Goal: Task Accomplishment & Management: Use online tool/utility

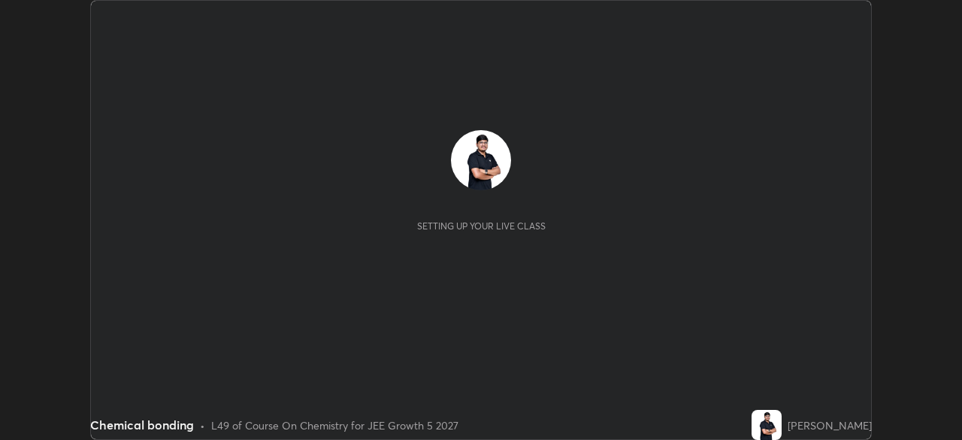
scroll to position [440, 961]
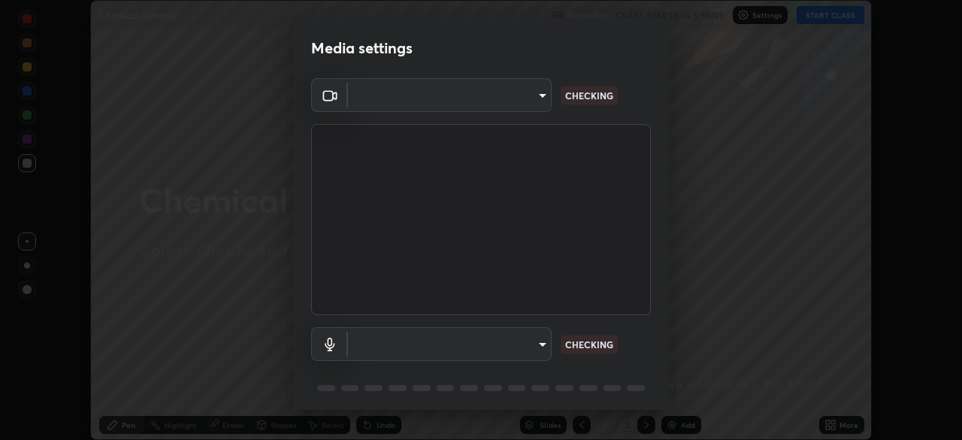
click at [542, 349] on body "Erase all Chemical bonding Recording CLASS STARTS IN 5 MINS Settings START CLAS…" at bounding box center [481, 220] width 962 height 440
type input "9233a0e0a263b929919b735b0f084d3bf96293af2dbdf5f4a7f48b79dee29d39"
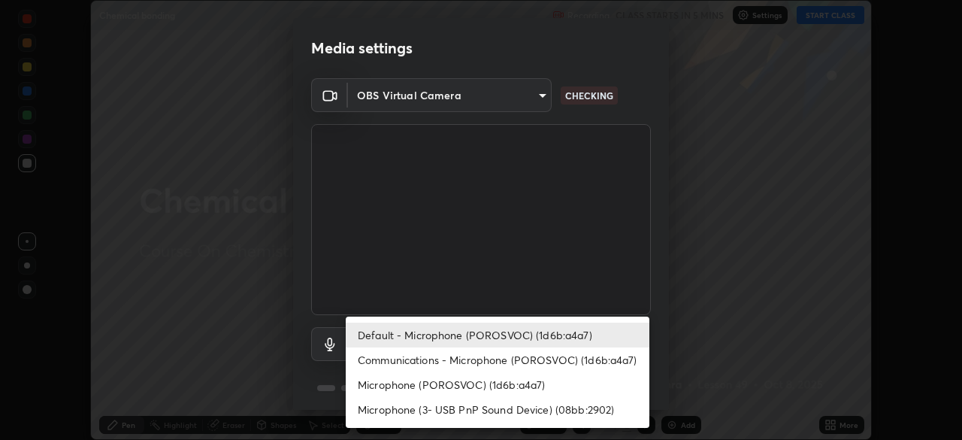
click at [563, 329] on li "Default - Microphone (POROSVOC) (1d6b:a4a7)" at bounding box center [498, 334] width 304 height 25
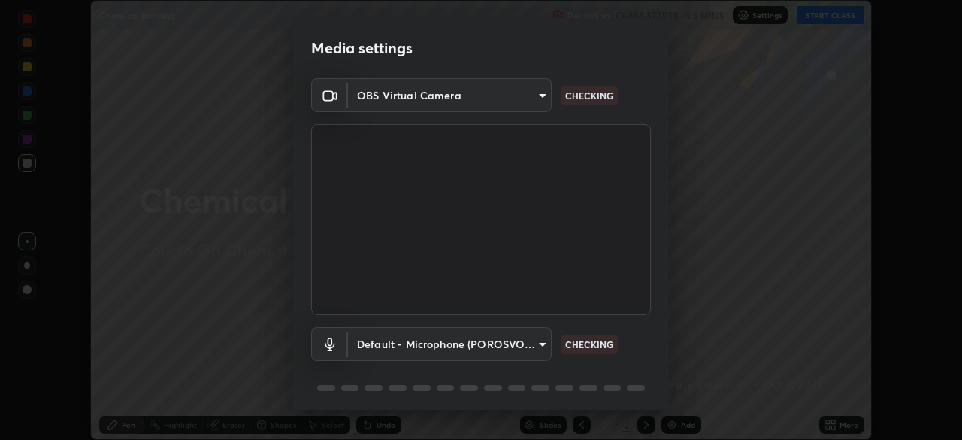
click at [534, 339] on body "Erase all Chemical bonding Recording CLASS STARTS IN 5 MINS Settings START CLAS…" at bounding box center [481, 220] width 962 height 440
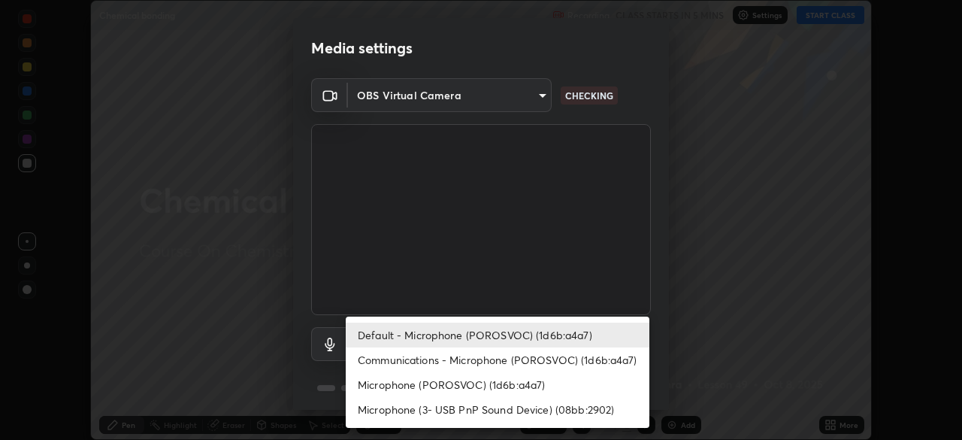
click at [545, 358] on li "Communications - Microphone (POROSVOC) (1d6b:a4a7)" at bounding box center [498, 359] width 304 height 25
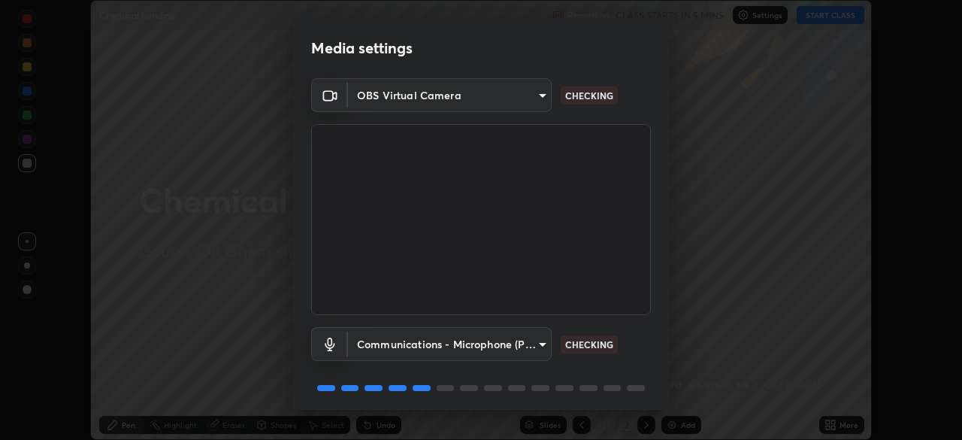
click at [529, 343] on body "Erase all Chemical bonding Recording CLASS STARTS IN 5 MINS Settings START CLAS…" at bounding box center [481, 220] width 962 height 440
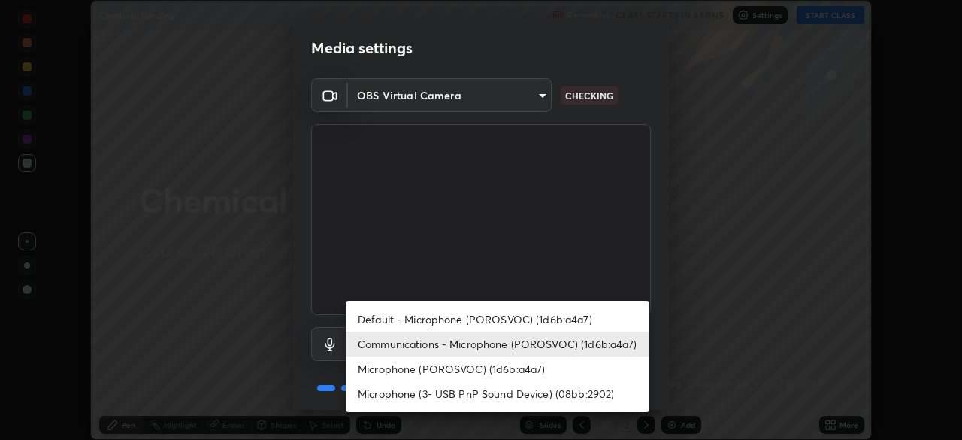
click at [539, 318] on li "Default - Microphone (POROSVOC) (1d6b:a4a7)" at bounding box center [498, 319] width 304 height 25
type input "default"
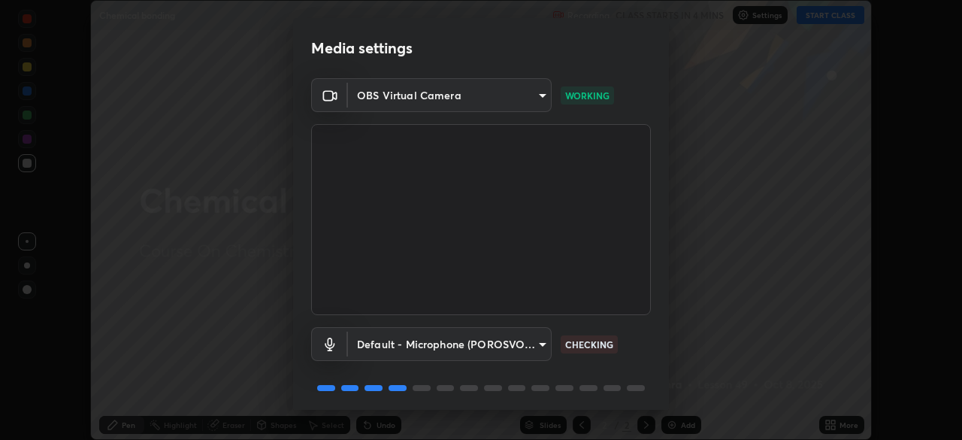
scroll to position [53, 0]
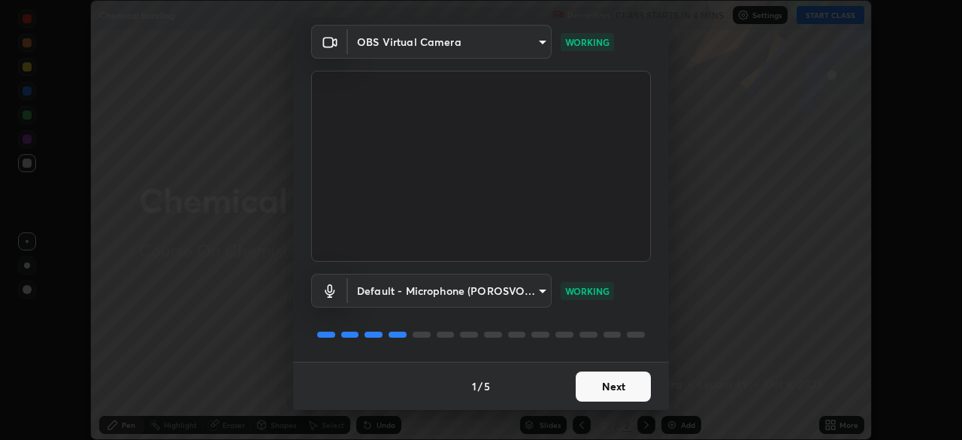
click at [613, 388] on button "Next" at bounding box center [612, 386] width 75 height 30
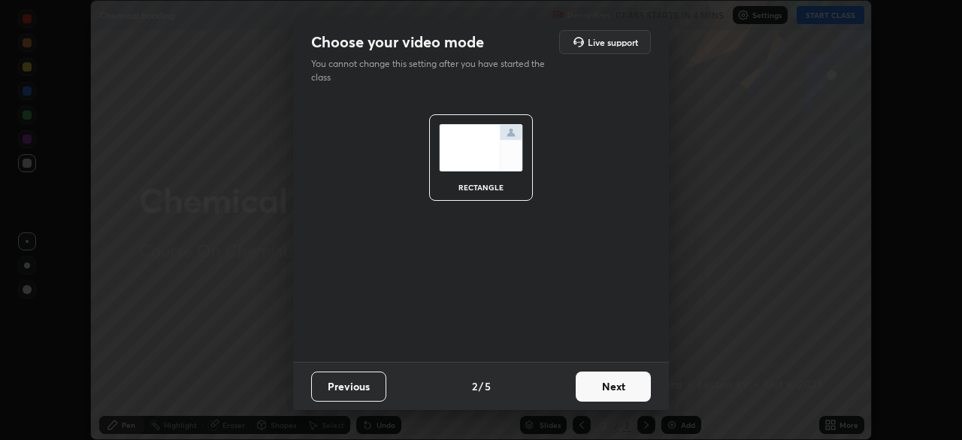
click at [618, 391] on button "Next" at bounding box center [612, 386] width 75 height 30
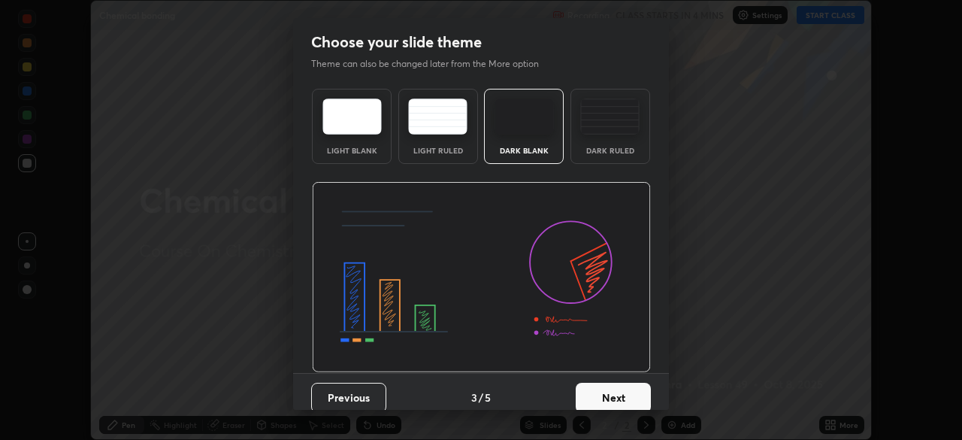
click at [621, 390] on button "Next" at bounding box center [612, 397] width 75 height 30
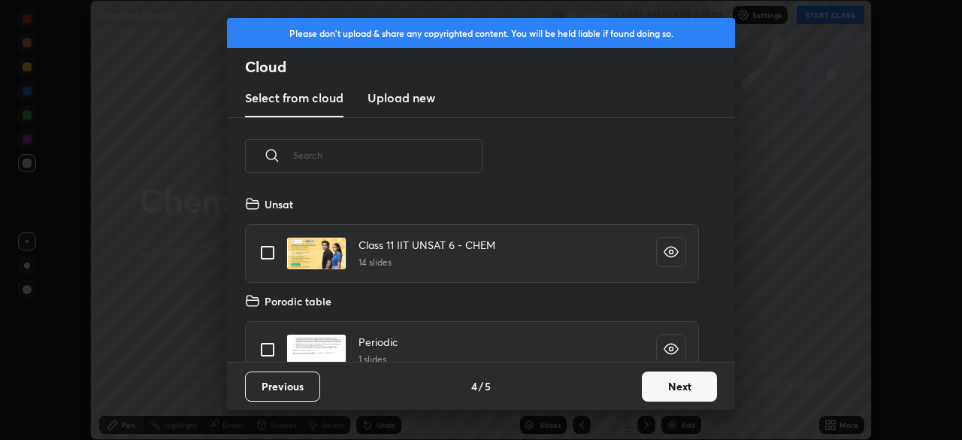
click at [658, 382] on button "Next" at bounding box center [679, 386] width 75 height 30
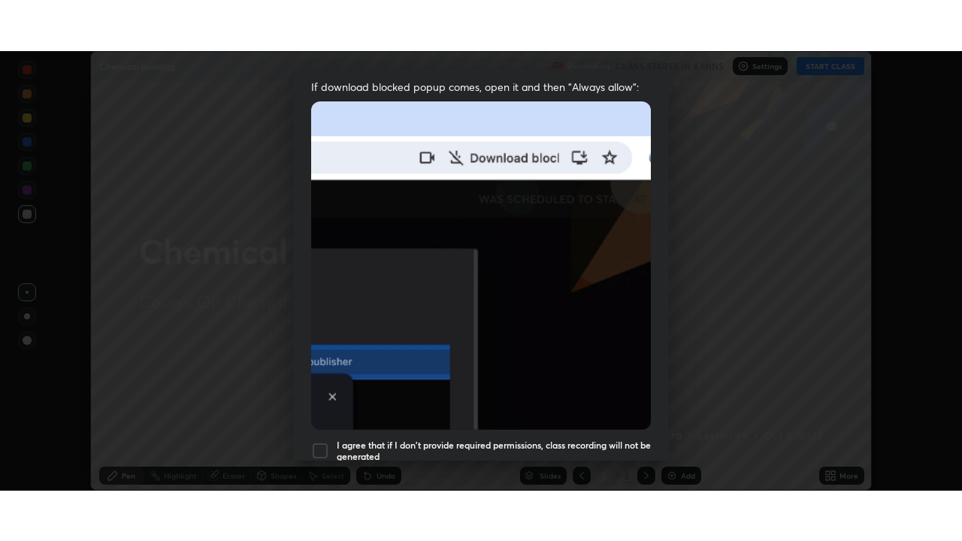
scroll to position [360, 0]
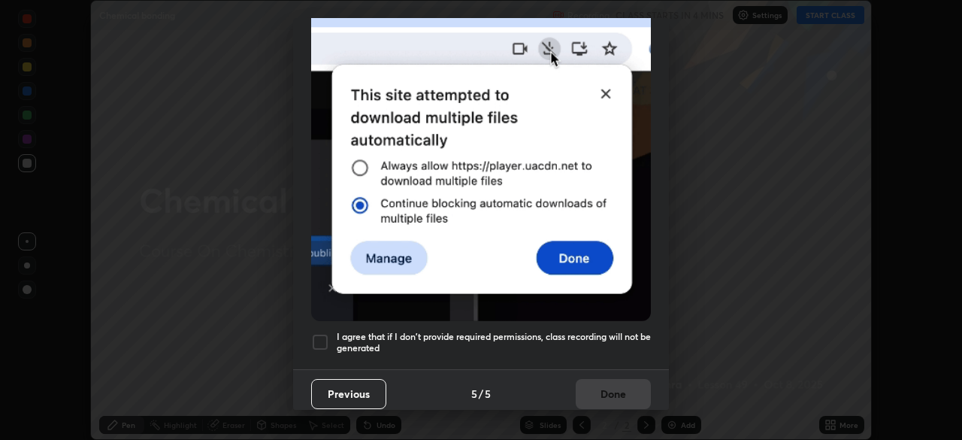
click at [542, 331] on h5 "I agree that if I don't provide required permissions, class recording will not …" at bounding box center [494, 342] width 314 height 23
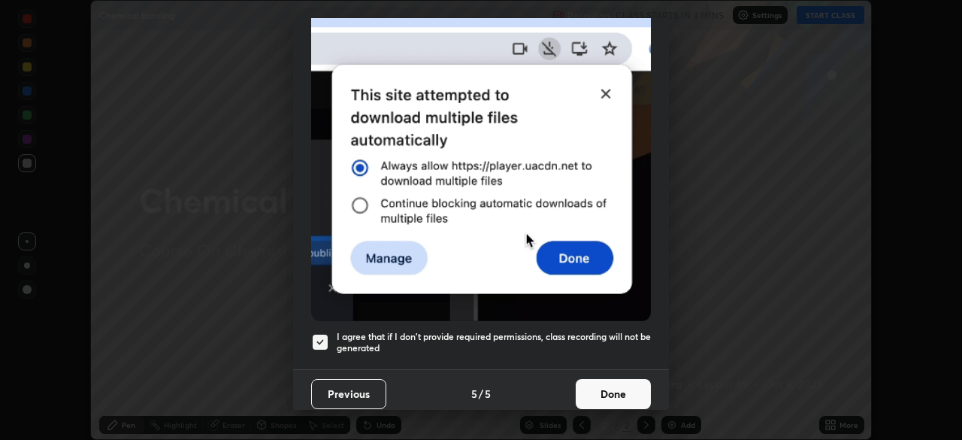
click at [607, 379] on button "Done" at bounding box center [612, 394] width 75 height 30
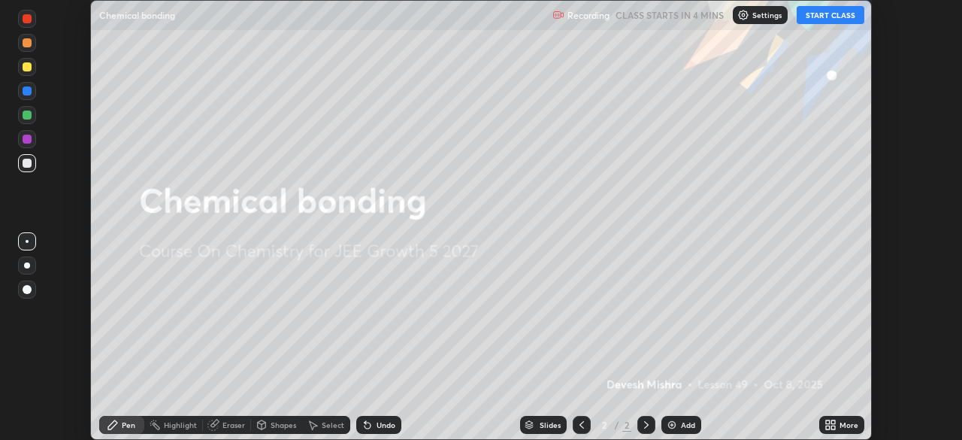
click at [816, 17] on button "START CLASS" at bounding box center [830, 15] width 68 height 18
click at [829, 426] on icon at bounding box center [828, 427] width 4 height 4
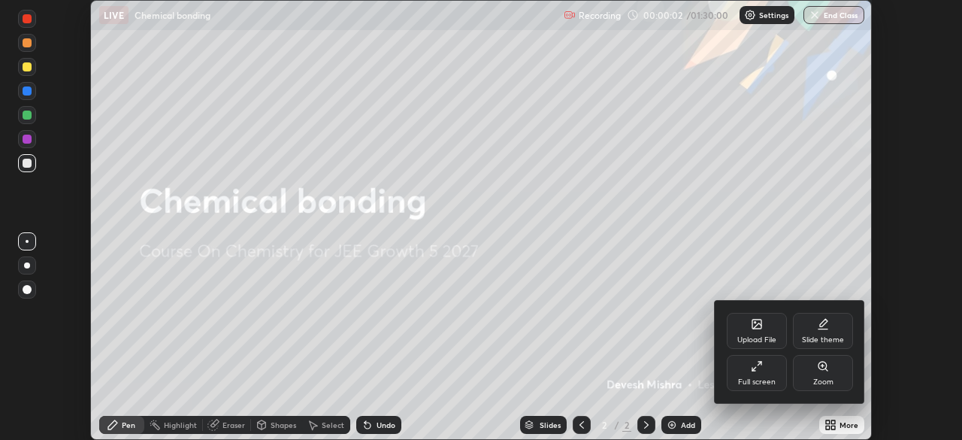
click at [759, 371] on icon at bounding box center [757, 366] width 12 height 12
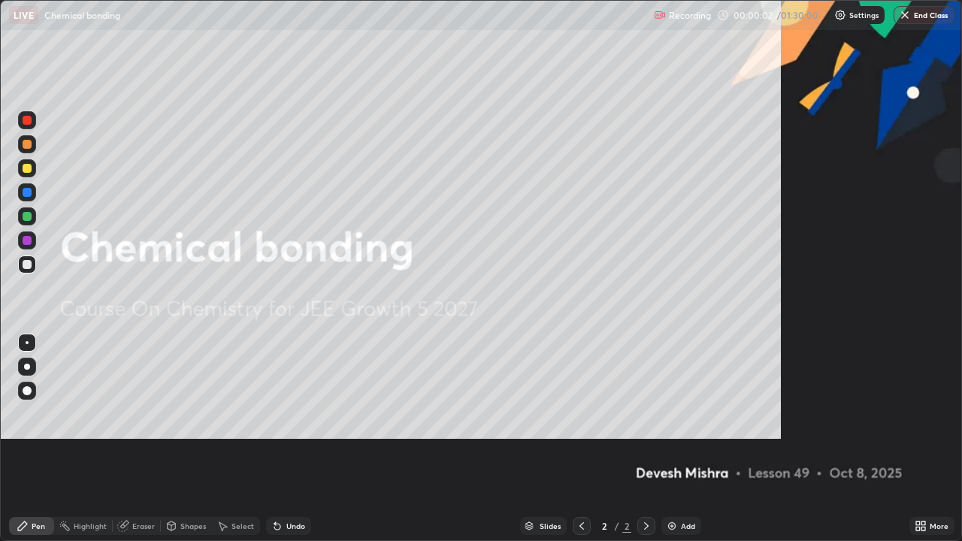
scroll to position [541, 962]
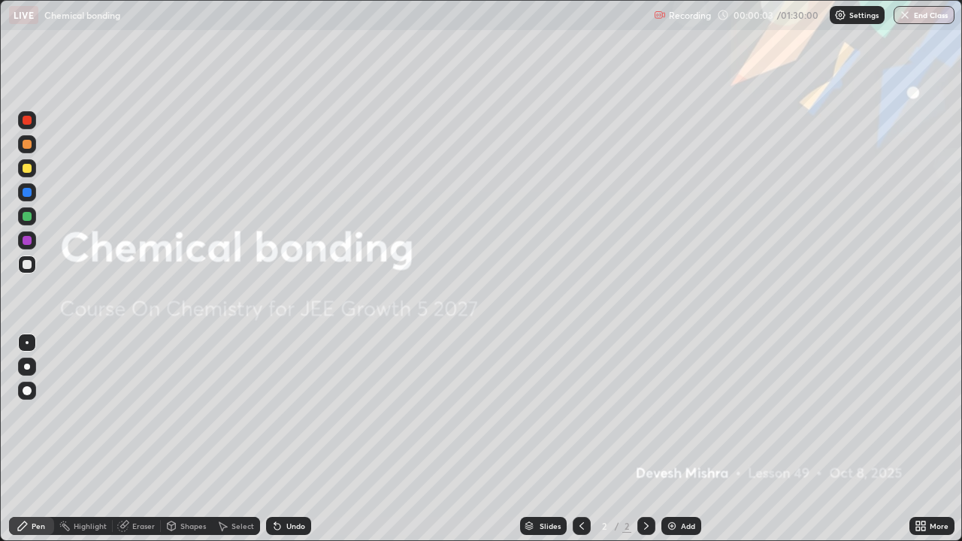
click at [671, 439] on img at bounding box center [672, 526] width 12 height 12
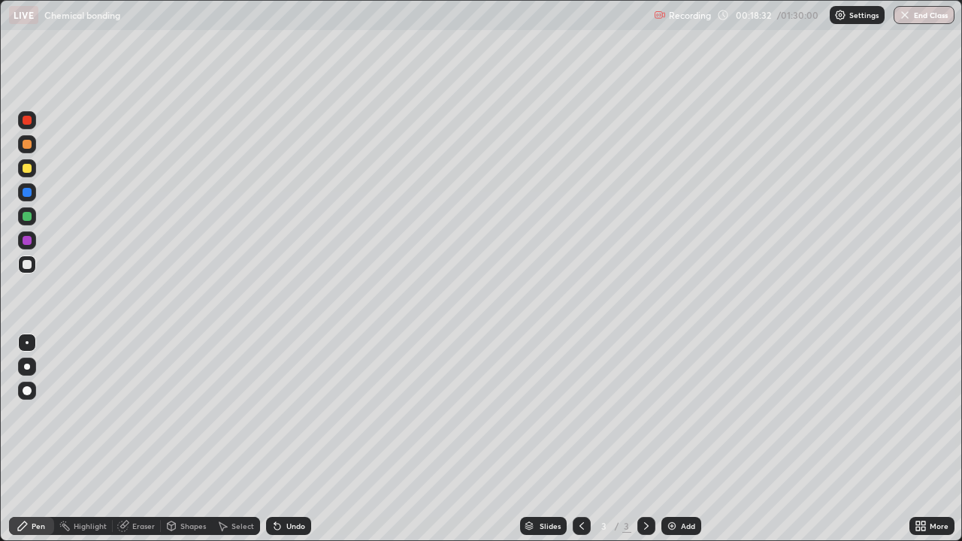
click at [917, 439] on icon at bounding box center [918, 529] width 4 height 4
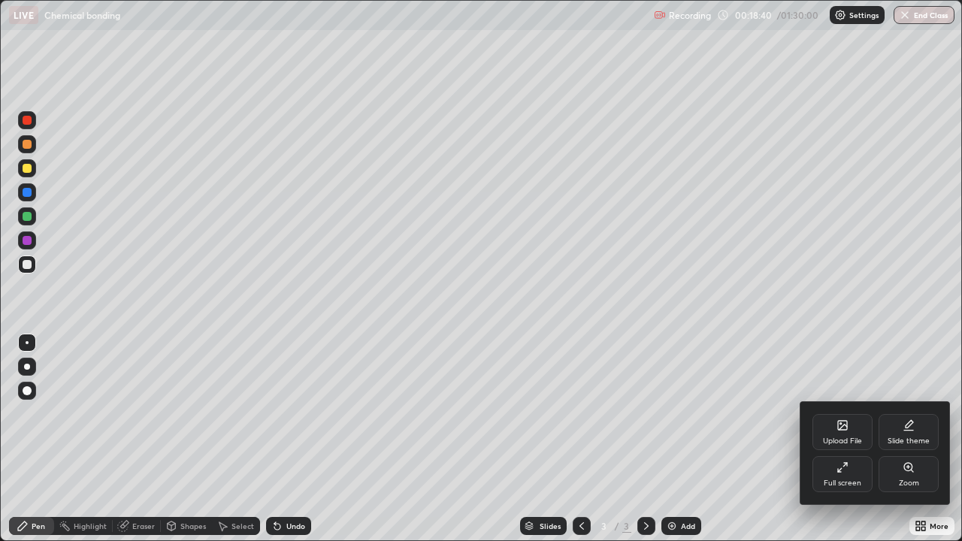
click at [835, 431] on div "Upload File" at bounding box center [842, 432] width 60 height 36
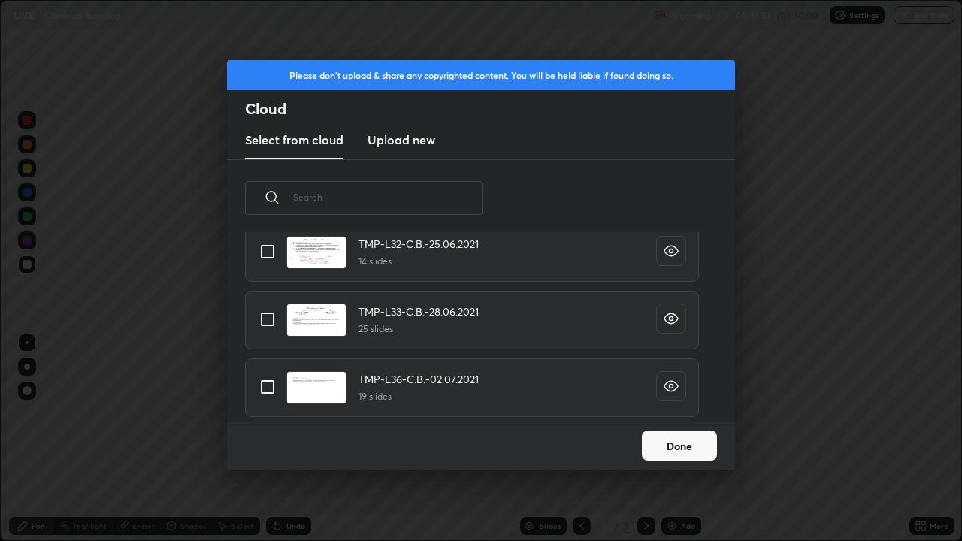
scroll to position [2325, 0]
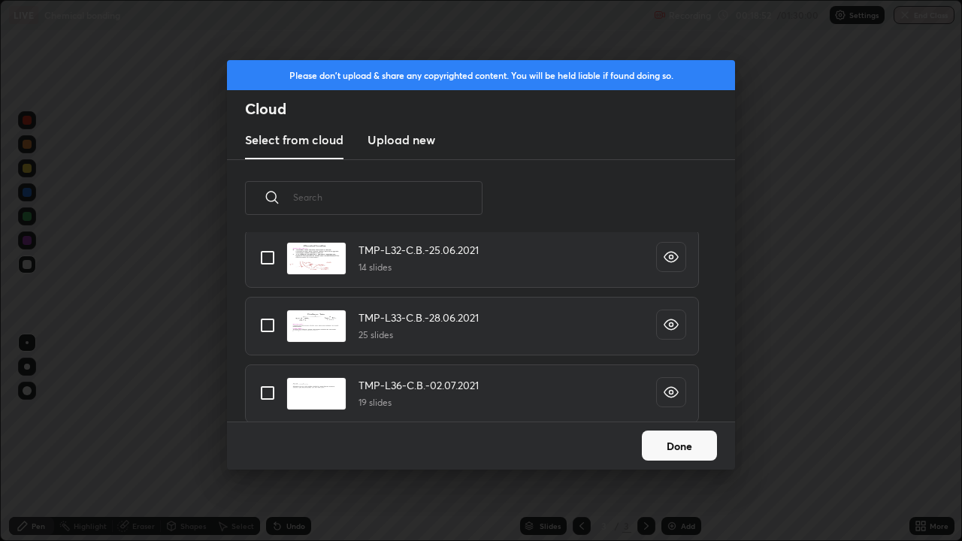
click at [268, 392] on input "grid" at bounding box center [268, 393] width 32 height 32
checkbox input "true"
click at [661, 439] on button "Done" at bounding box center [679, 445] width 75 height 30
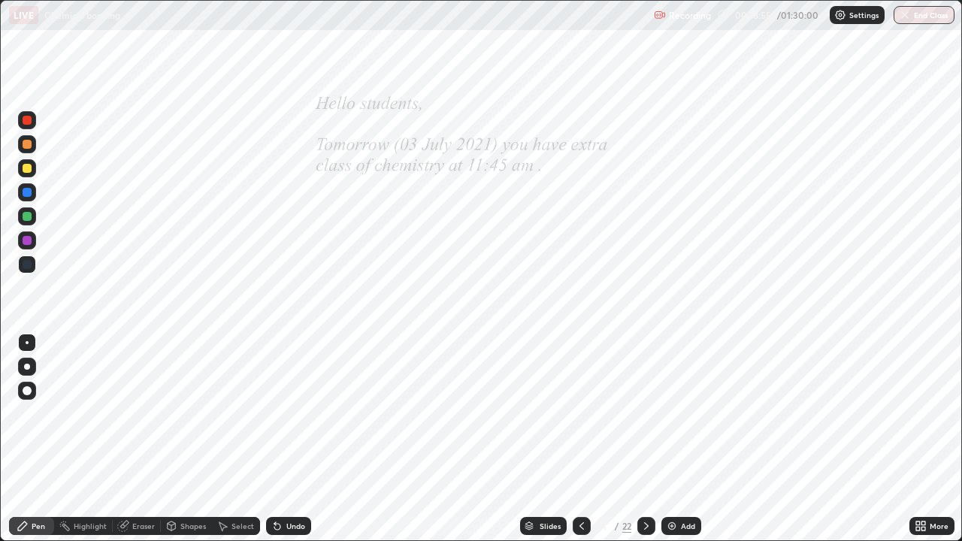
click at [644, 439] on icon at bounding box center [646, 526] width 12 height 12
click at [645, 439] on icon at bounding box center [646, 526] width 12 height 12
click at [652, 439] on div at bounding box center [646, 526] width 18 height 18
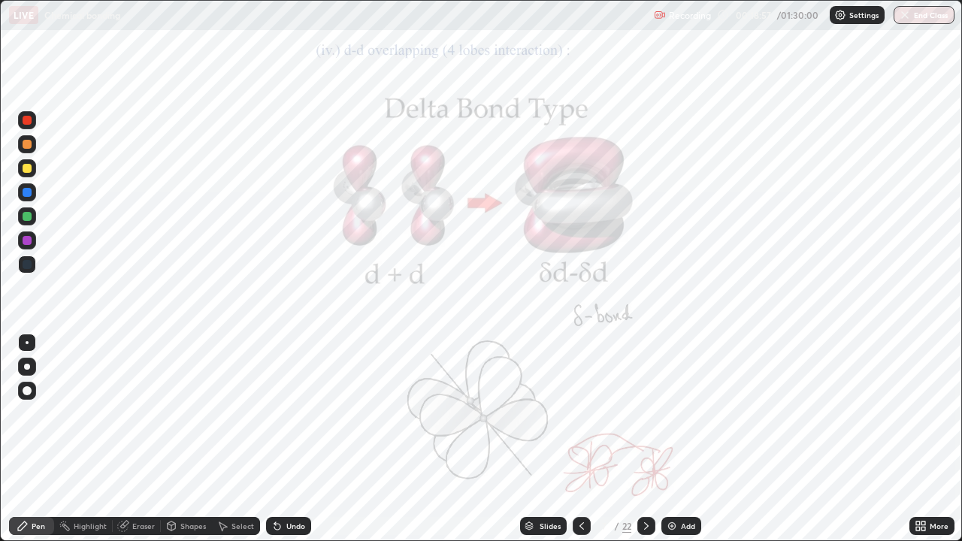
click at [641, 439] on icon at bounding box center [646, 526] width 12 height 12
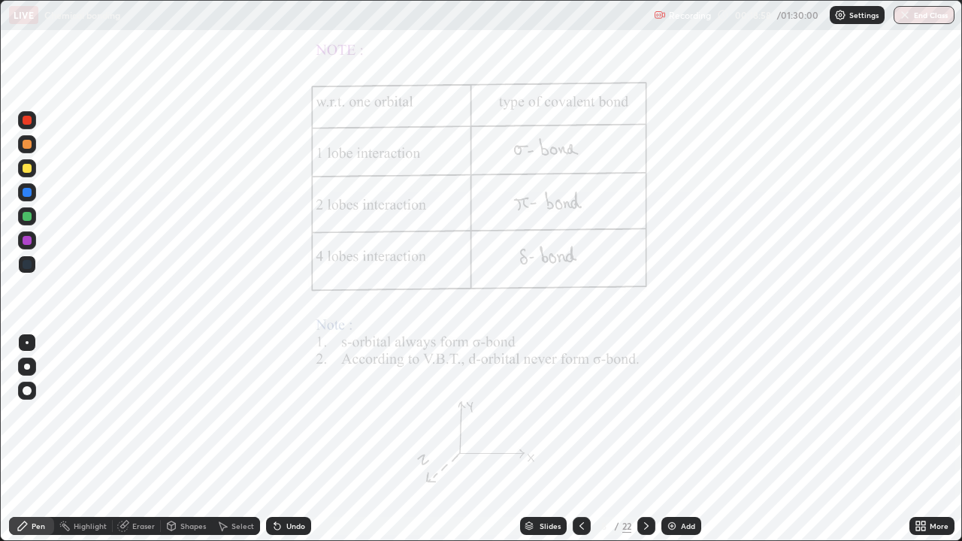
click at [645, 439] on icon at bounding box center [646, 526] width 12 height 12
click at [640, 439] on div at bounding box center [646, 526] width 18 height 30
click at [638, 439] on div at bounding box center [646, 526] width 18 height 18
click at [643, 439] on icon at bounding box center [646, 526] width 12 height 12
click at [32, 273] on div at bounding box center [27, 264] width 18 height 24
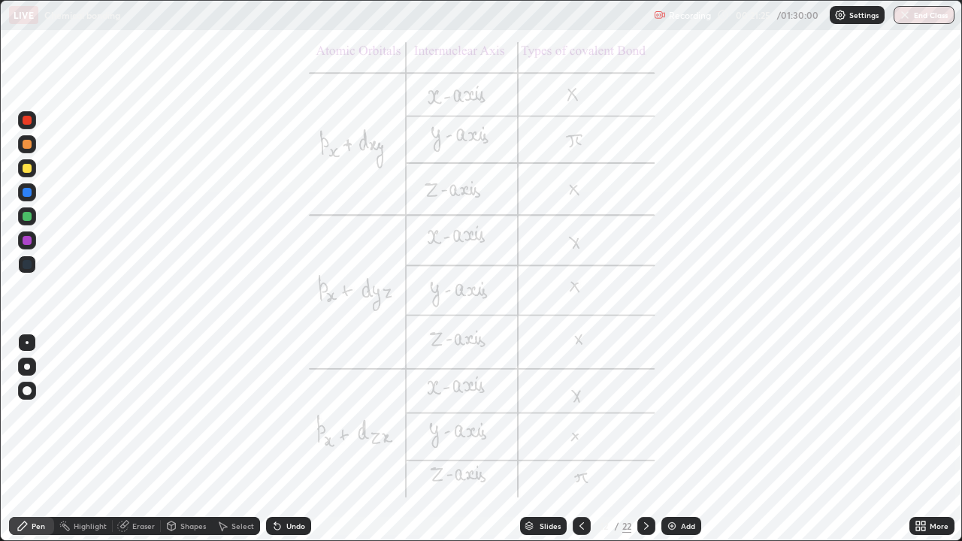
click at [30, 263] on div at bounding box center [27, 264] width 9 height 9
click at [25, 218] on div at bounding box center [27, 216] width 9 height 9
click at [26, 193] on div at bounding box center [27, 192] width 9 height 9
click at [27, 174] on div at bounding box center [27, 168] width 18 height 18
click at [29, 201] on div at bounding box center [27, 192] width 18 height 18
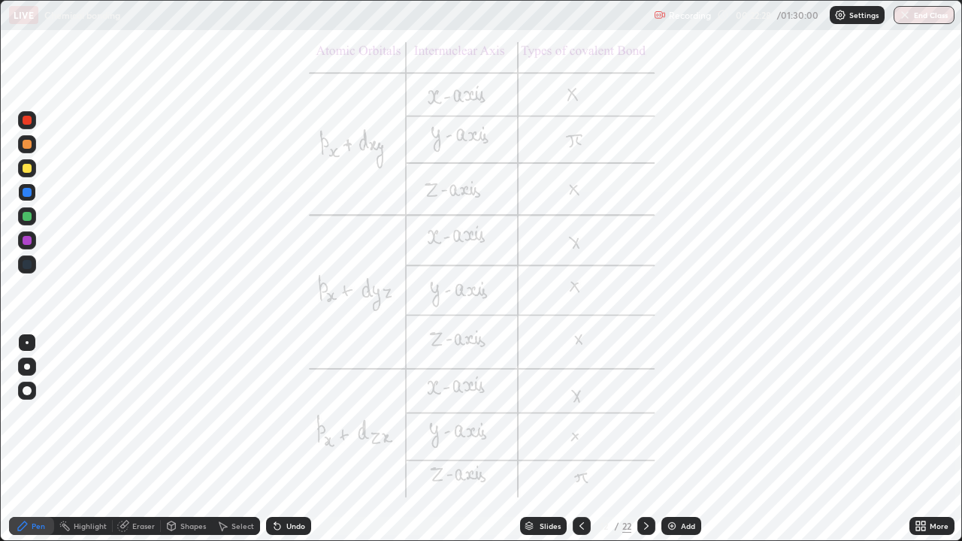
click at [222, 439] on icon at bounding box center [223, 526] width 8 height 9
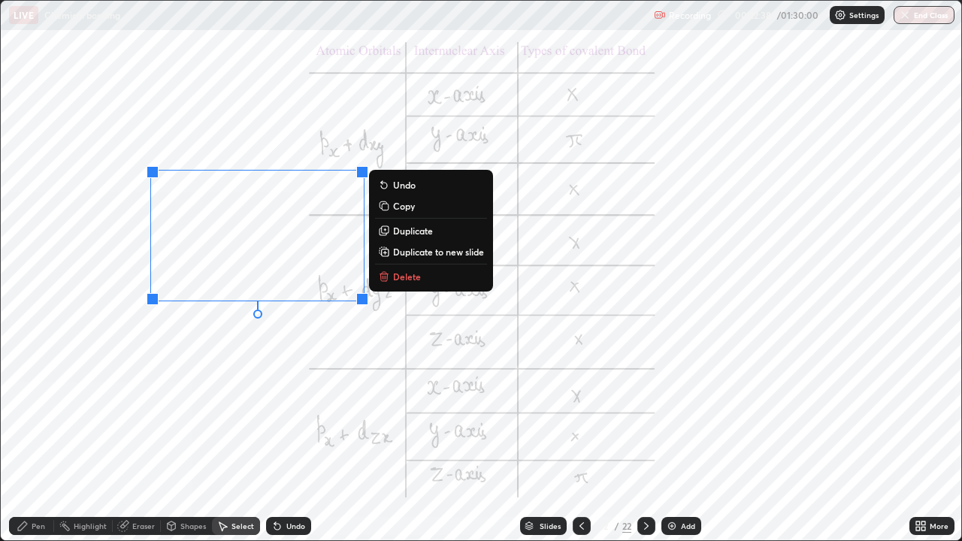
click at [103, 372] on div "0 ° Undo Copy Duplicate Duplicate to new slide Delete" at bounding box center [481, 270] width 960 height 539
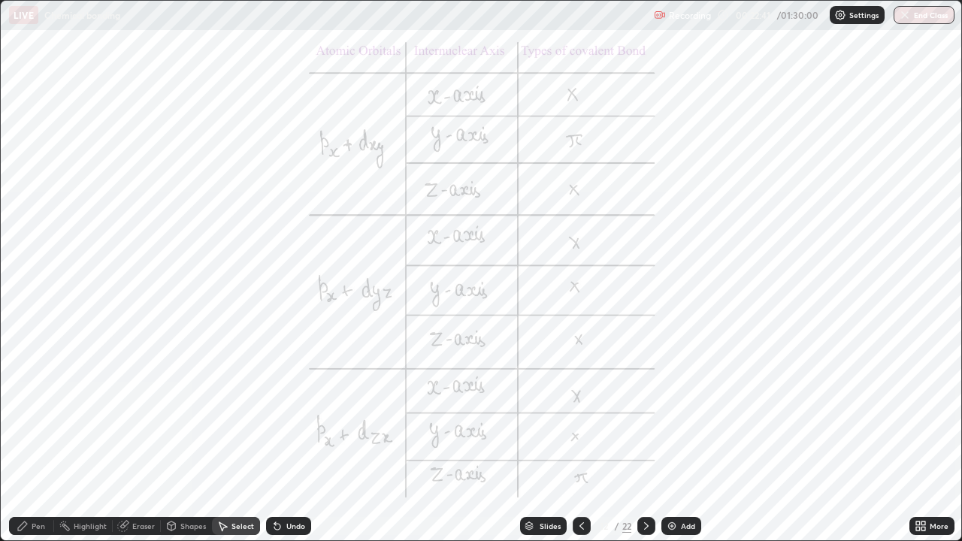
click at [33, 439] on div "Pen" at bounding box center [31, 526] width 45 height 18
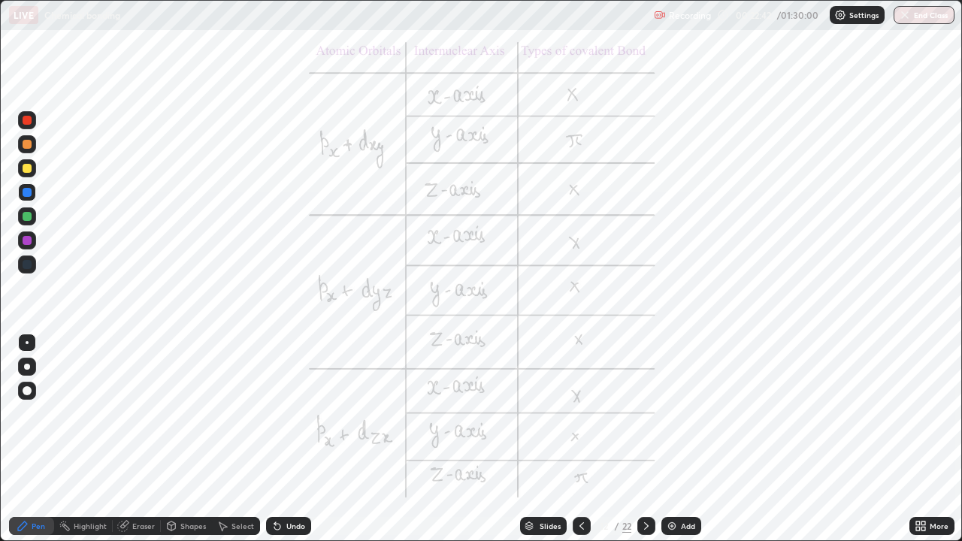
click at [28, 121] on div at bounding box center [27, 120] width 9 height 9
click at [274, 439] on icon at bounding box center [275, 523] width 2 height 2
click at [279, 439] on div "Undo" at bounding box center [288, 526] width 45 height 18
click at [282, 439] on div "Undo" at bounding box center [288, 526] width 45 height 18
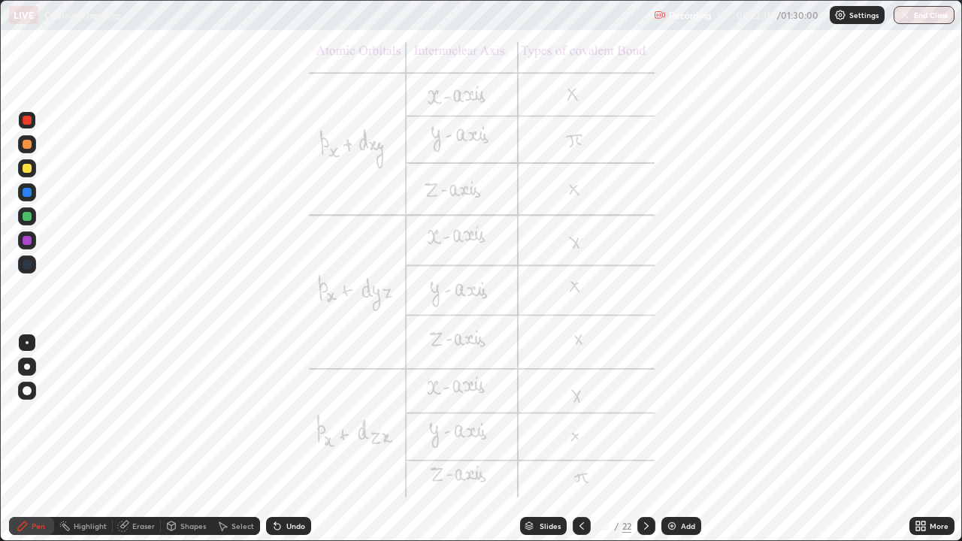
click at [282, 439] on div "Undo" at bounding box center [288, 526] width 45 height 18
click at [281, 439] on div "Undo" at bounding box center [288, 526] width 45 height 18
click at [282, 439] on div "Undo" at bounding box center [288, 526] width 45 height 18
click at [283, 439] on div "Undo" at bounding box center [288, 526] width 45 height 18
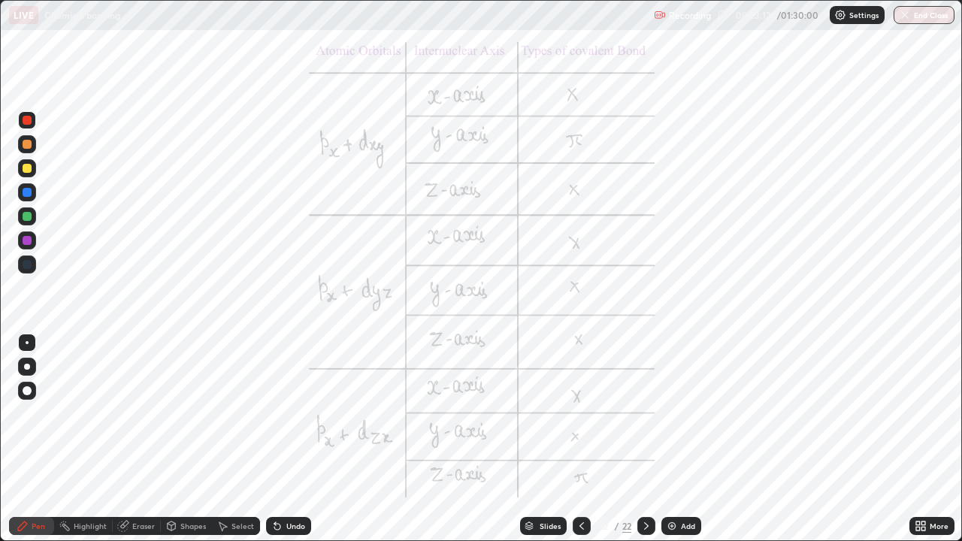
click at [285, 439] on div "Undo" at bounding box center [288, 526] width 45 height 18
click at [286, 439] on div "Undo" at bounding box center [288, 526] width 45 height 18
click at [231, 439] on div "Select" at bounding box center [242, 526] width 23 height 8
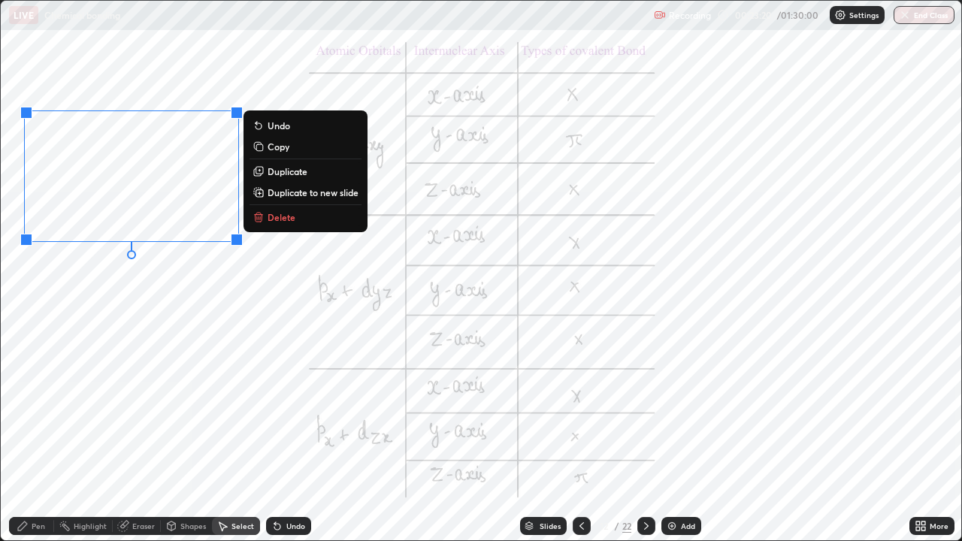
click at [121, 391] on div "0 ° Undo Copy Duplicate Duplicate to new slide Delete" at bounding box center [481, 270] width 960 height 539
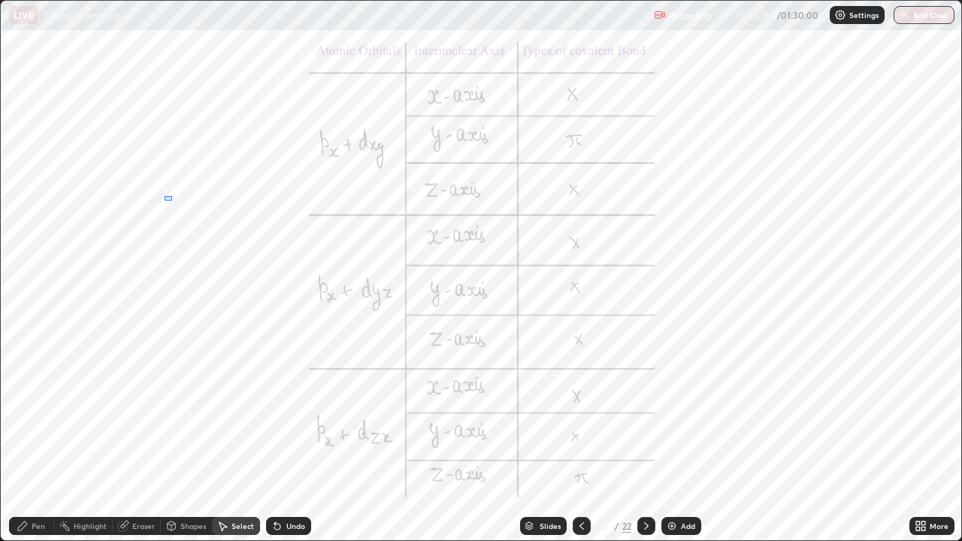
click at [171, 201] on div "0 ° Undo Copy Duplicate Duplicate to new slide Delete" at bounding box center [481, 270] width 960 height 539
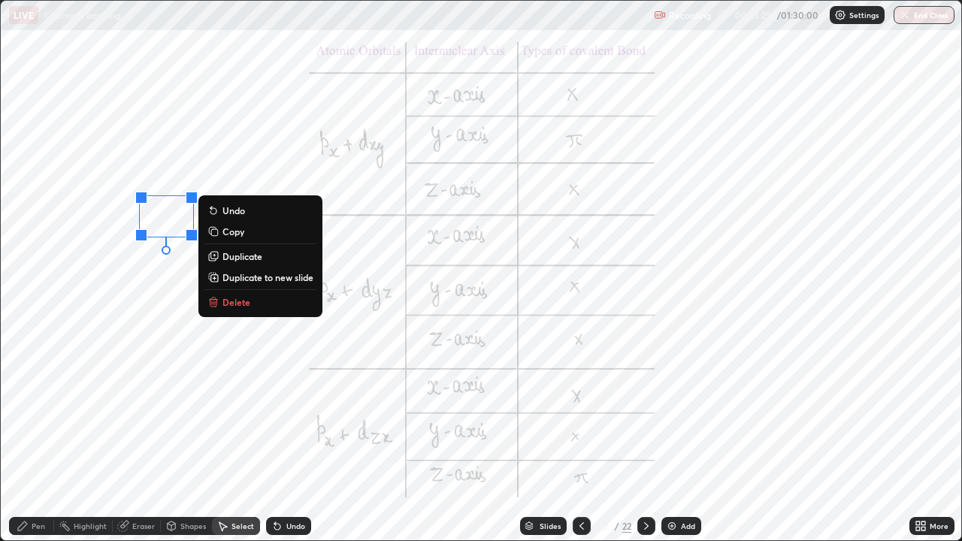
click at [86, 420] on div "0 ° Undo Copy Duplicate Duplicate to new slide Delete" at bounding box center [481, 270] width 960 height 539
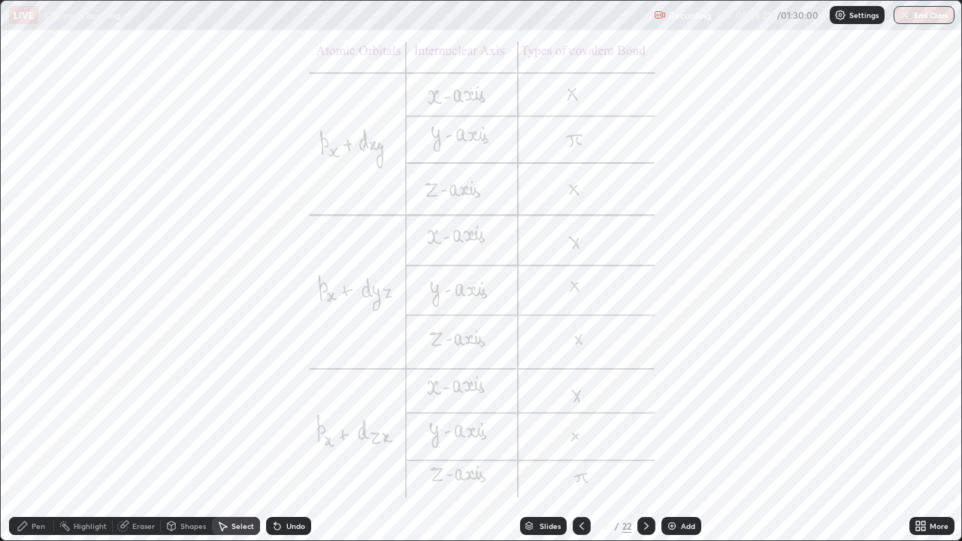
click at [637, 439] on div at bounding box center [646, 526] width 18 height 18
click at [26, 439] on icon at bounding box center [23, 526] width 12 height 12
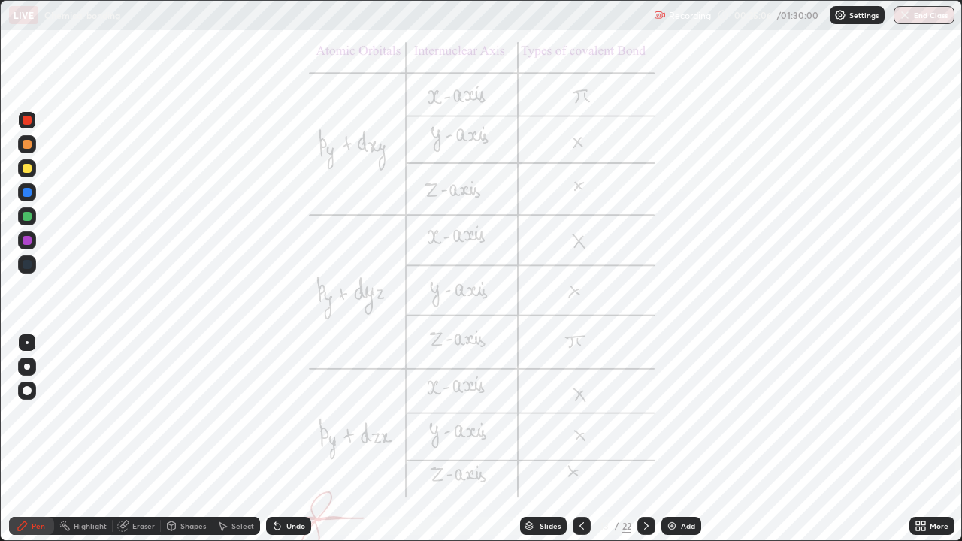
click at [274, 439] on icon at bounding box center [275, 523] width 2 height 2
click at [26, 264] on div at bounding box center [27, 264] width 9 height 9
click at [26, 240] on div at bounding box center [27, 240] width 9 height 9
click at [26, 264] on div at bounding box center [27, 264] width 9 height 9
click at [27, 147] on div at bounding box center [27, 144] width 9 height 9
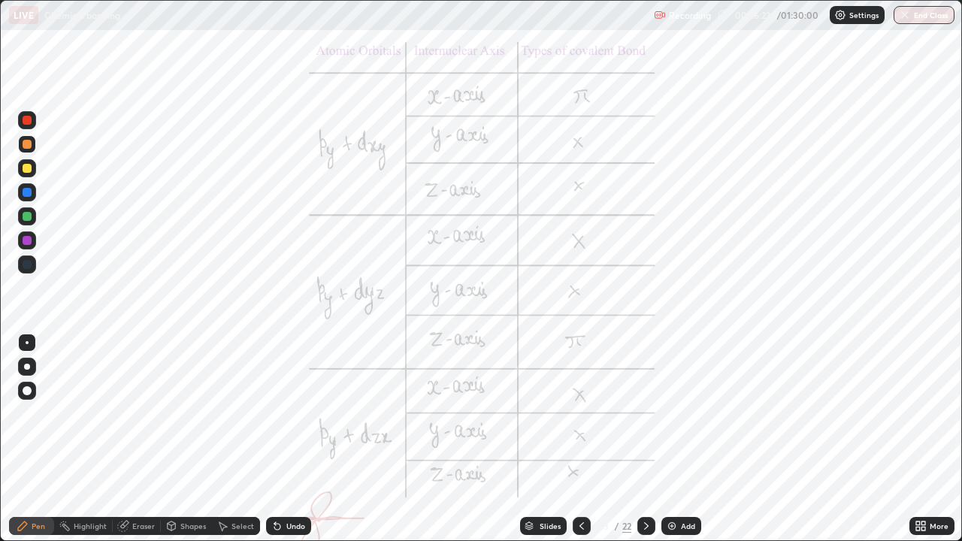
click at [25, 123] on div at bounding box center [27, 120] width 9 height 9
click at [219, 439] on icon at bounding box center [222, 526] width 12 height 12
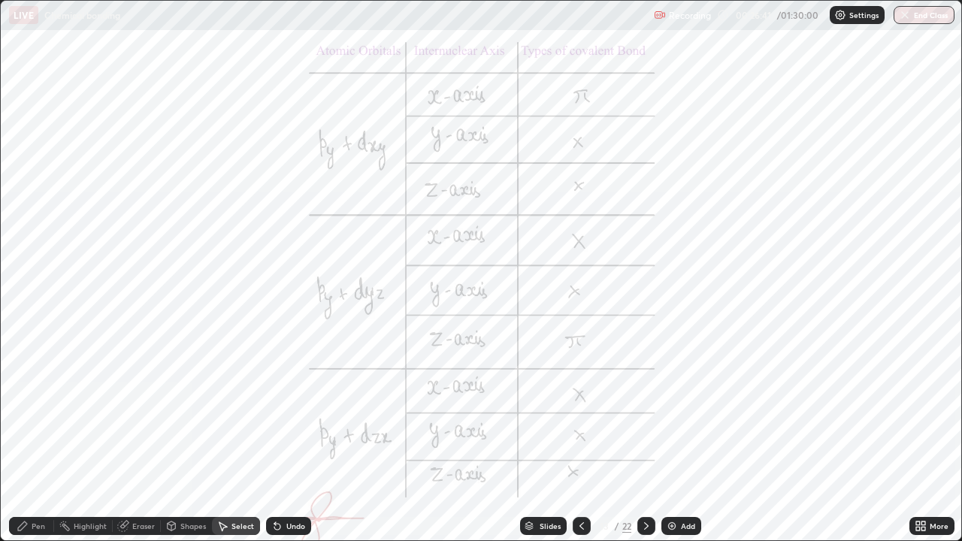
click at [279, 439] on icon at bounding box center [277, 526] width 12 height 12
click at [134, 329] on div "0 ° Undo Copy Duplicate Duplicate to new slide Delete" at bounding box center [481, 270] width 960 height 539
click at [645, 439] on icon at bounding box center [646, 526] width 12 height 12
click at [647, 439] on icon at bounding box center [646, 526] width 5 height 8
click at [645, 439] on icon at bounding box center [646, 526] width 5 height 8
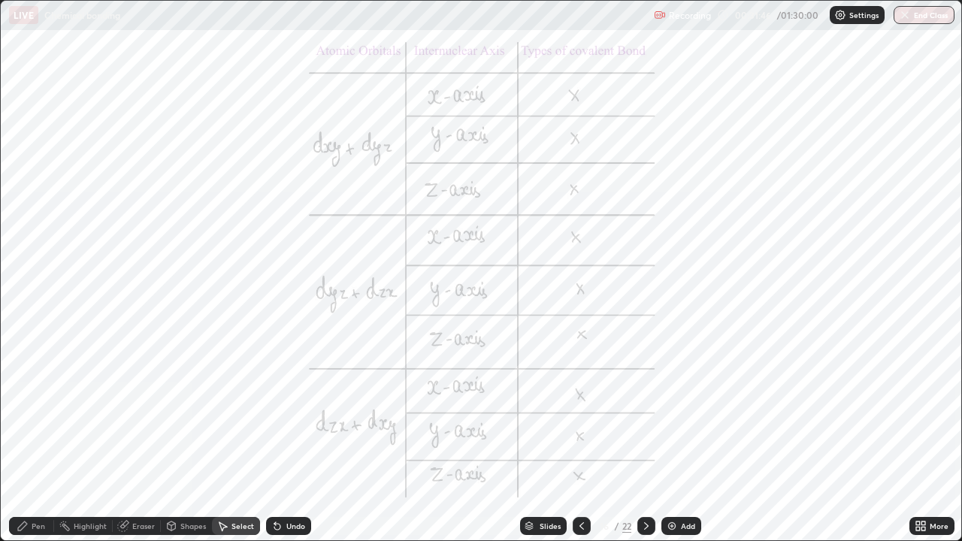
click at [646, 439] on icon at bounding box center [646, 526] width 12 height 12
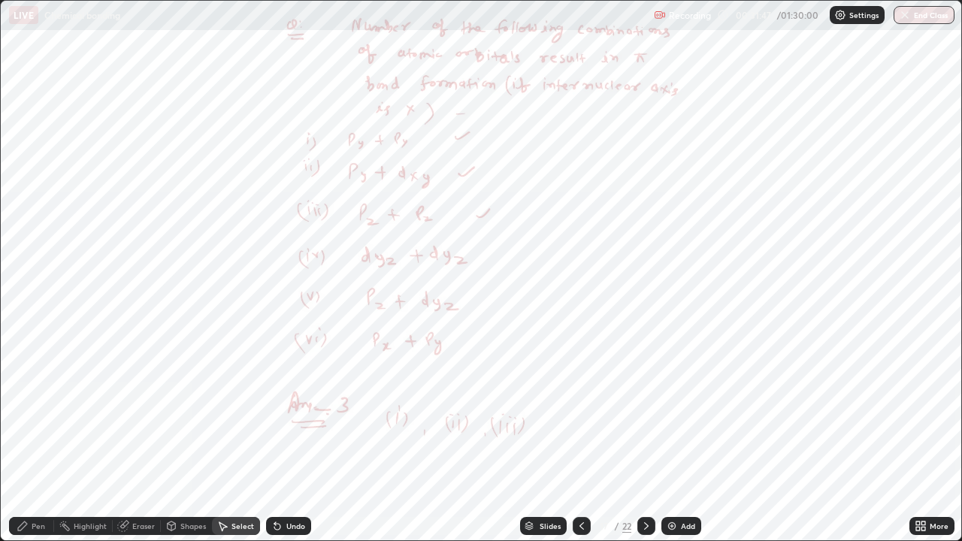
click at [645, 439] on icon at bounding box center [646, 526] width 12 height 12
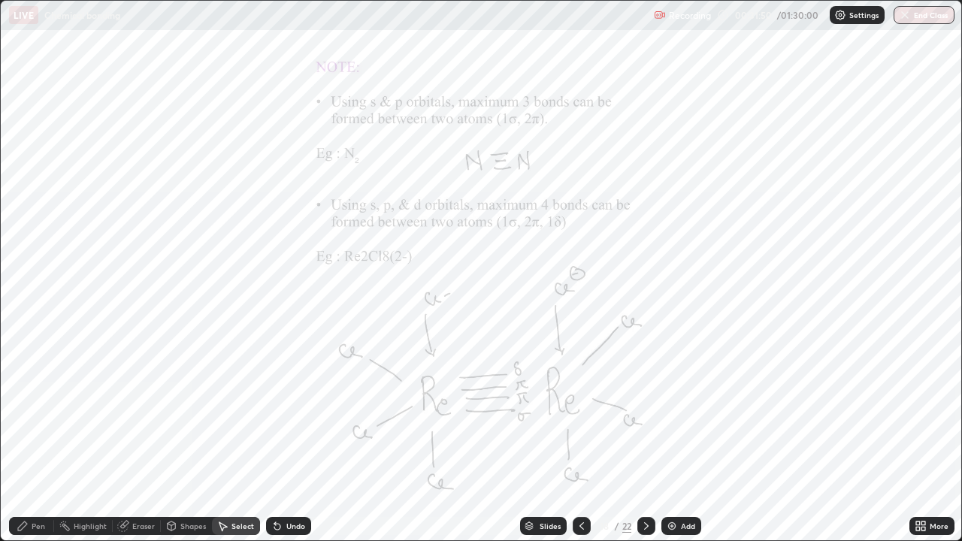
click at [646, 439] on icon at bounding box center [646, 526] width 12 height 12
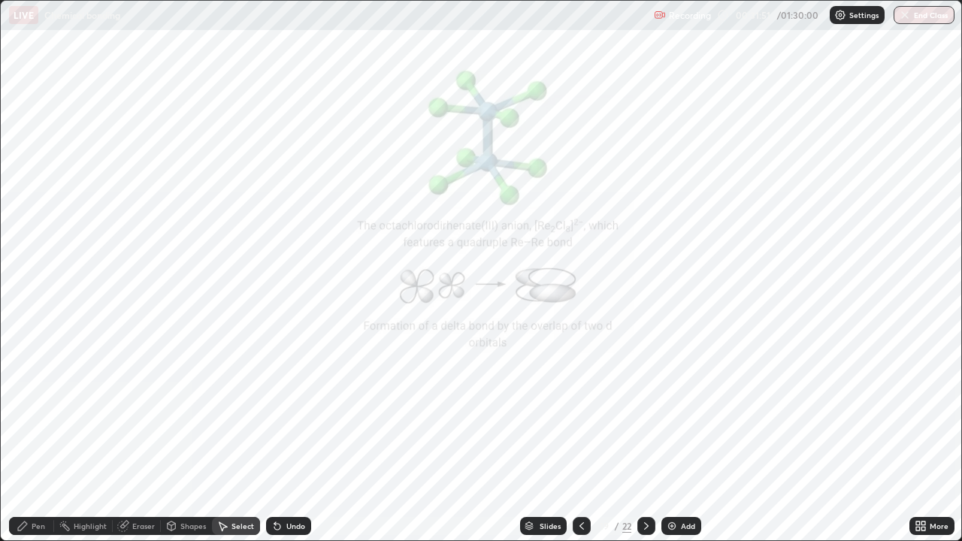
click at [647, 439] on icon at bounding box center [646, 526] width 12 height 12
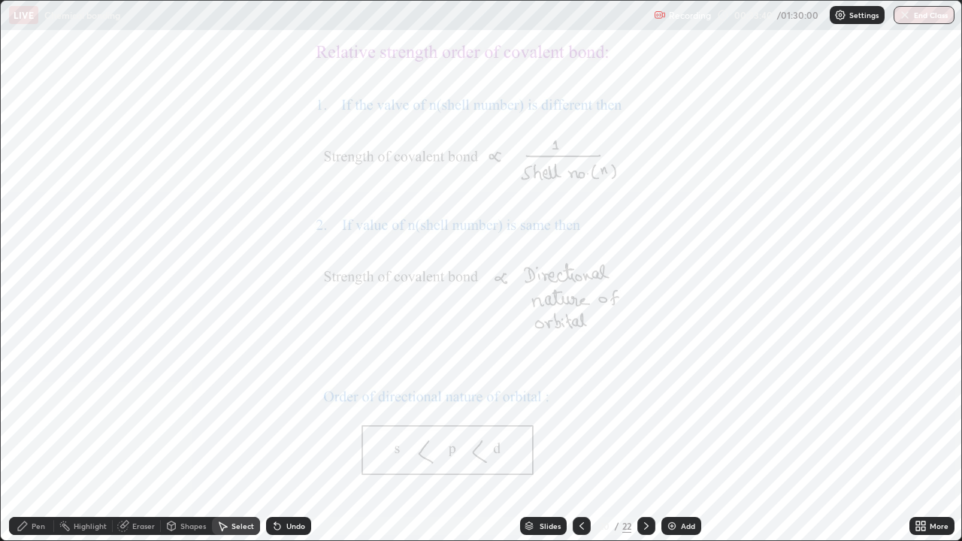
click at [34, 439] on div "Pen" at bounding box center [39, 526] width 14 height 8
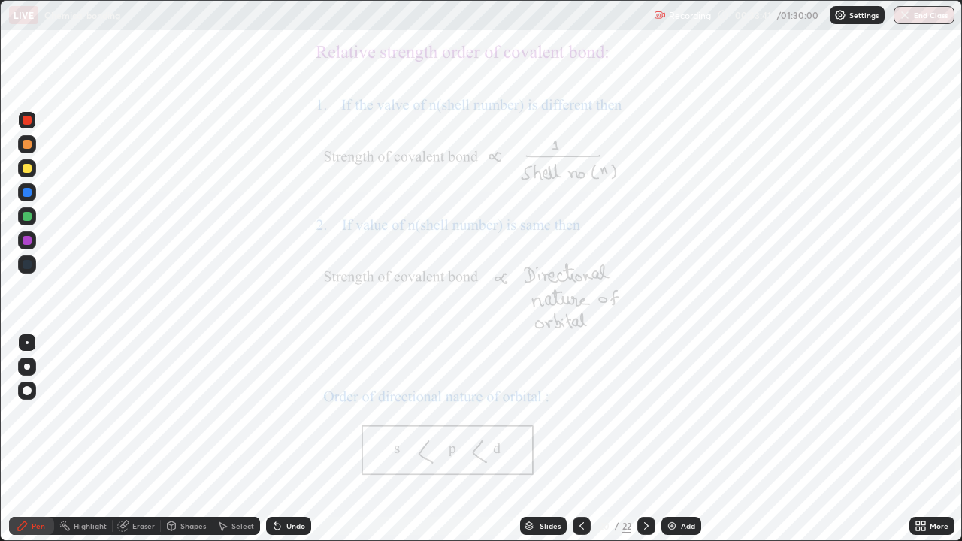
click at [29, 264] on div at bounding box center [27, 264] width 9 height 9
click at [29, 222] on div at bounding box center [27, 216] width 18 height 18
click at [26, 192] on div at bounding box center [27, 192] width 9 height 9
click at [666, 439] on img at bounding box center [672, 526] width 12 height 12
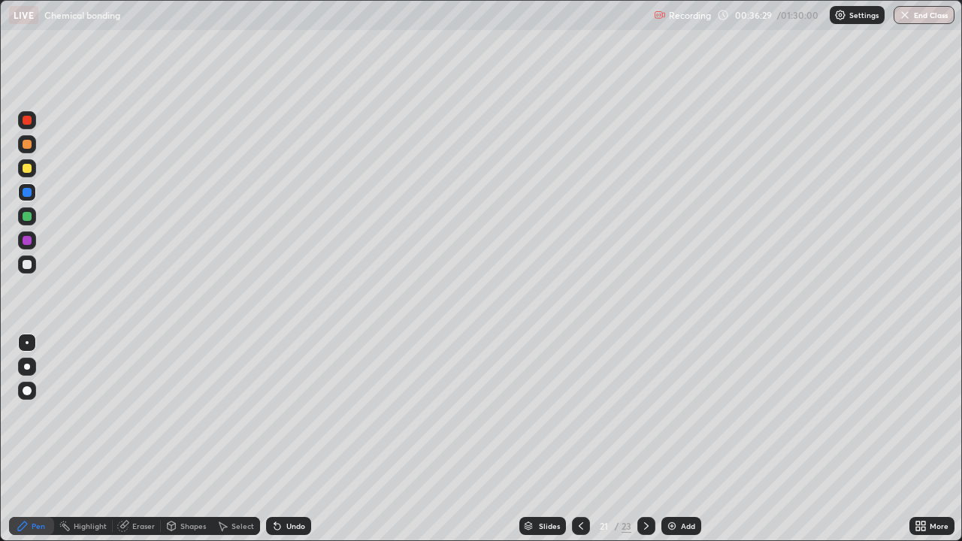
click at [28, 171] on div at bounding box center [27, 168] width 9 height 9
click at [30, 240] on div at bounding box center [27, 240] width 9 height 9
click at [572, 439] on div at bounding box center [581, 526] width 18 height 30
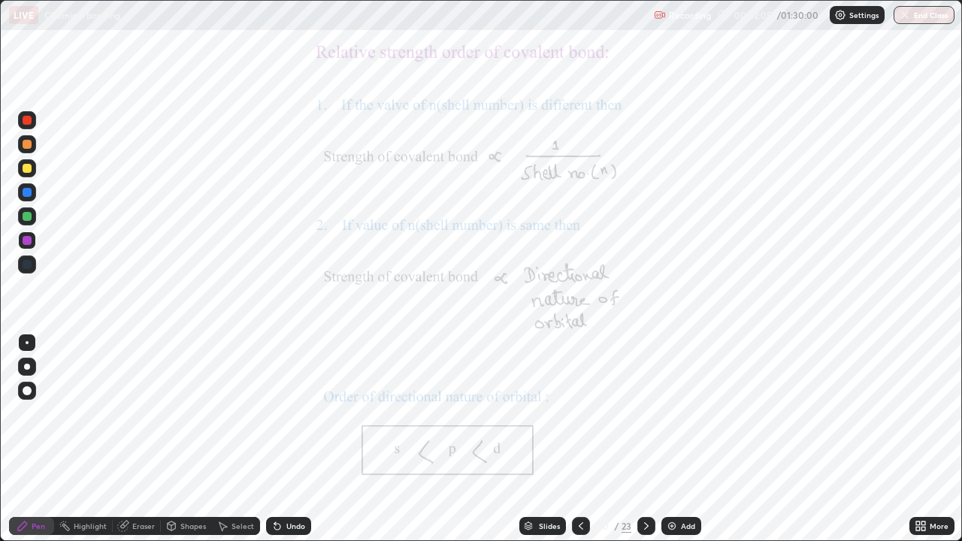
click at [26, 268] on div at bounding box center [27, 264] width 9 height 9
click at [27, 121] on div at bounding box center [27, 120] width 9 height 9
click at [29, 120] on div at bounding box center [27, 120] width 9 height 9
click at [274, 439] on icon at bounding box center [275, 523] width 2 height 2
click at [275, 439] on icon at bounding box center [277, 527] width 6 height 6
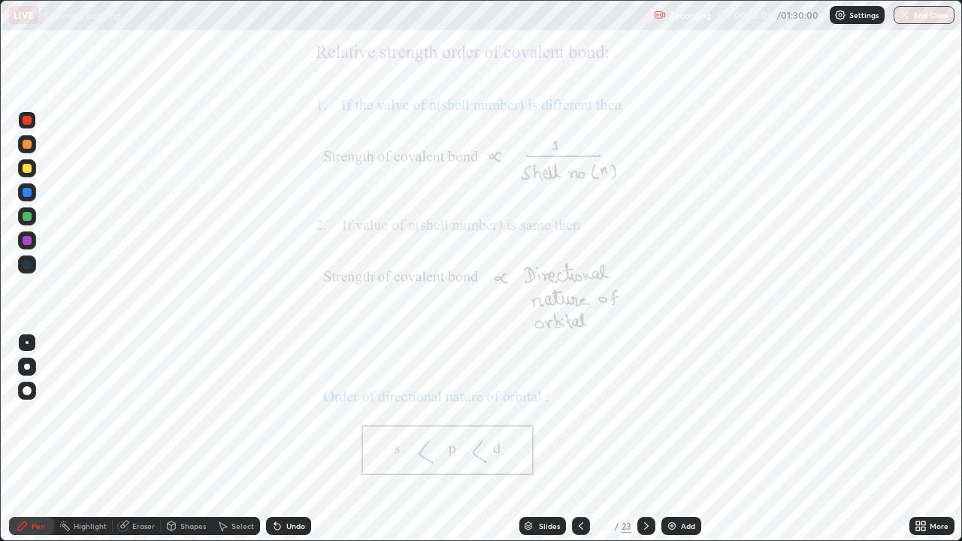
click at [275, 439] on icon at bounding box center [277, 527] width 6 height 6
click at [274, 439] on icon at bounding box center [275, 523] width 2 height 2
click at [276, 439] on icon at bounding box center [277, 526] width 12 height 12
click at [274, 439] on icon at bounding box center [275, 523] width 2 height 2
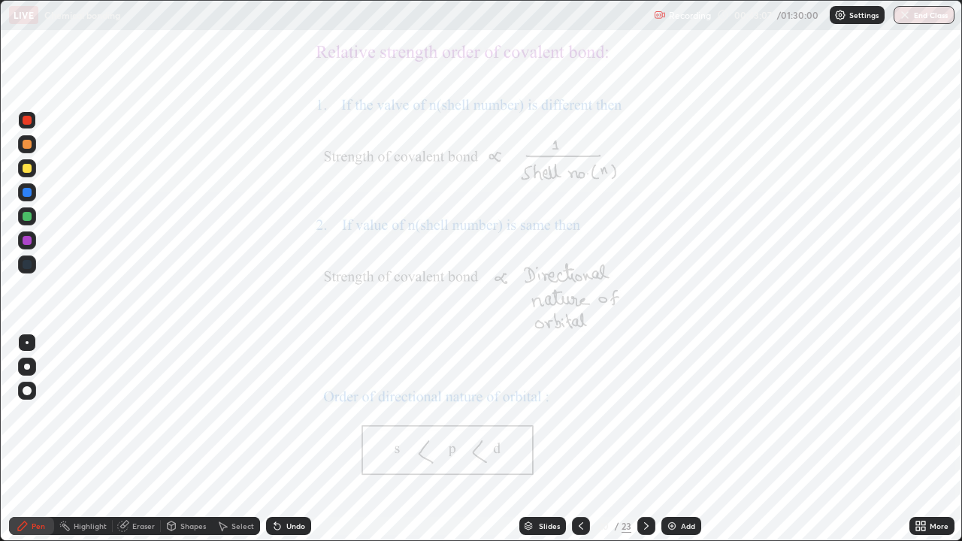
click at [274, 439] on icon at bounding box center [275, 523] width 2 height 2
click at [276, 439] on icon at bounding box center [277, 526] width 12 height 12
click at [275, 439] on div "Undo" at bounding box center [288, 526] width 45 height 18
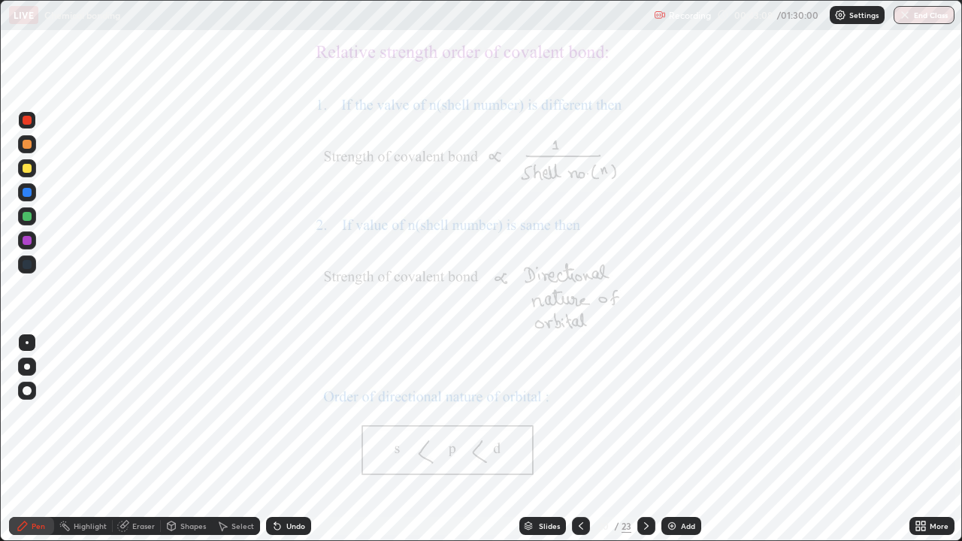
click at [275, 439] on div "Undo" at bounding box center [288, 526] width 45 height 18
click at [276, 439] on div "Undo" at bounding box center [288, 526] width 45 height 18
click at [277, 439] on div "Undo" at bounding box center [288, 526] width 45 height 18
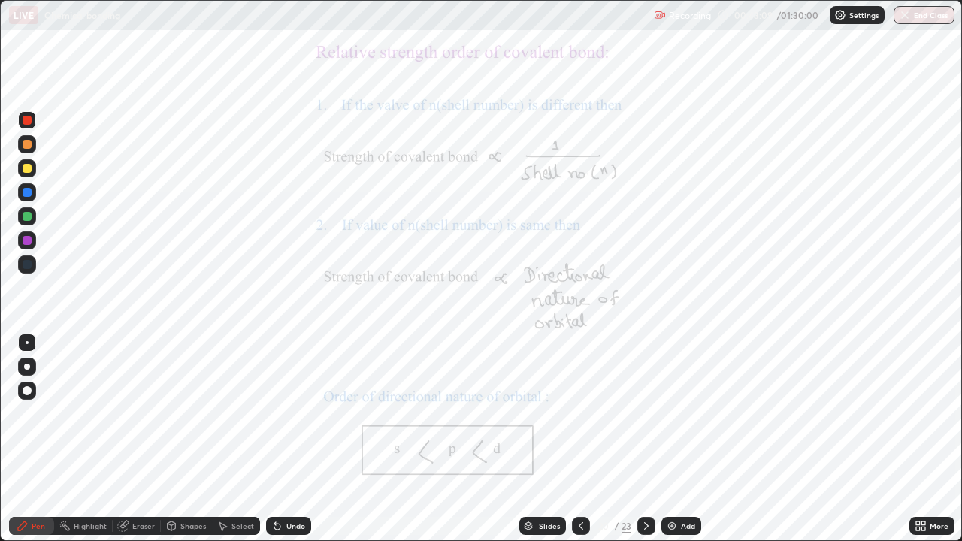
click at [274, 439] on icon at bounding box center [275, 523] width 2 height 2
click at [275, 439] on icon at bounding box center [277, 527] width 6 height 6
click at [276, 439] on icon at bounding box center [277, 527] width 6 height 6
click at [275, 439] on icon at bounding box center [277, 527] width 6 height 6
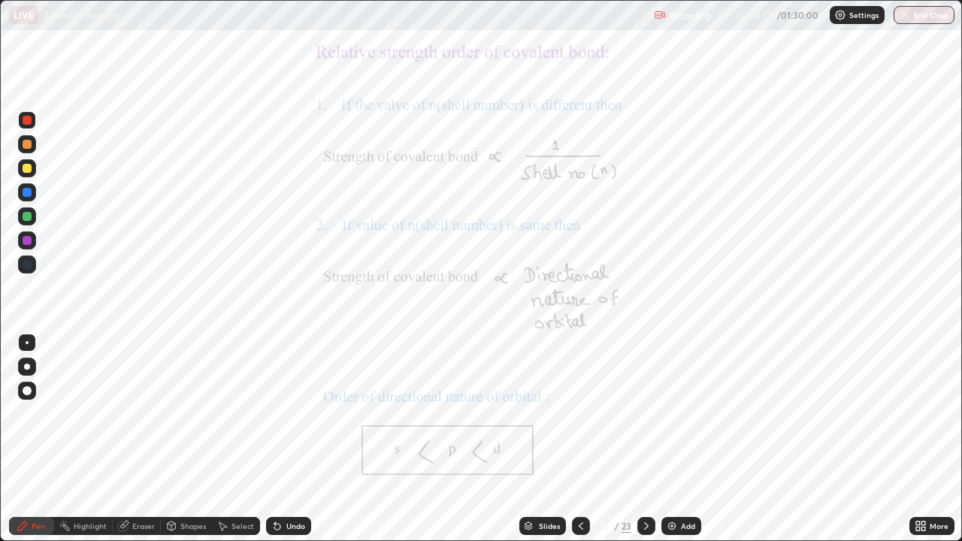
click at [279, 439] on icon at bounding box center [277, 526] width 12 height 12
click at [280, 439] on icon at bounding box center [277, 526] width 12 height 12
click at [281, 439] on icon at bounding box center [277, 526] width 12 height 12
click at [282, 439] on div "Undo" at bounding box center [288, 526] width 45 height 18
click at [283, 439] on div "Undo" at bounding box center [288, 526] width 45 height 18
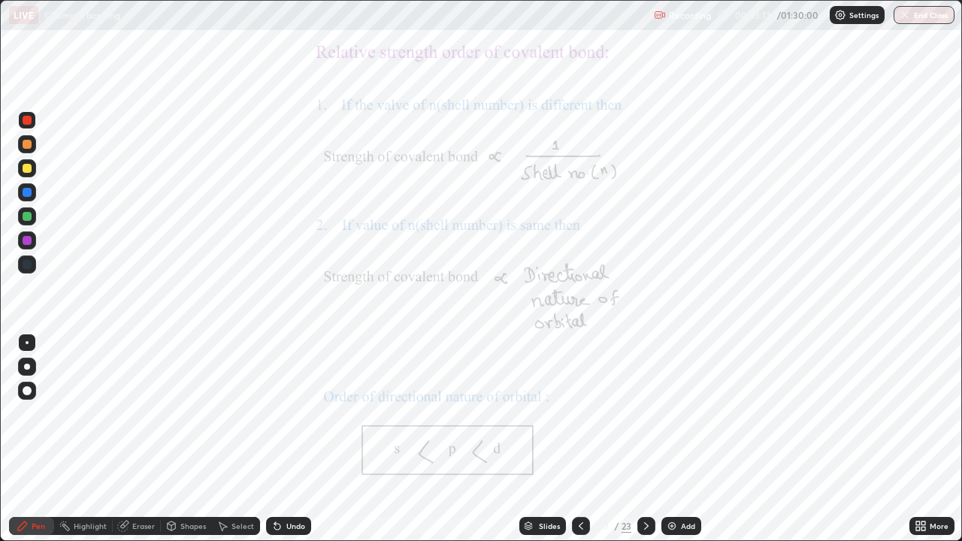
click at [283, 439] on div "Undo" at bounding box center [288, 526] width 45 height 18
click at [286, 439] on div "Undo" at bounding box center [295, 526] width 19 height 8
click at [25, 264] on div at bounding box center [27, 264] width 9 height 9
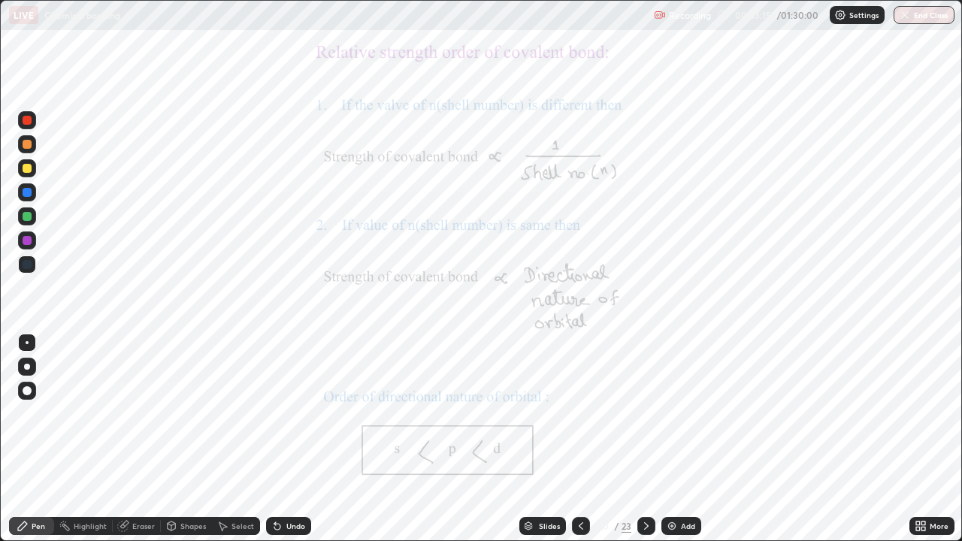
click at [26, 240] on div at bounding box center [27, 240] width 9 height 9
click at [25, 215] on div at bounding box center [27, 216] width 9 height 9
click at [26, 194] on div at bounding box center [27, 192] width 9 height 9
click at [666, 439] on img at bounding box center [672, 526] width 12 height 12
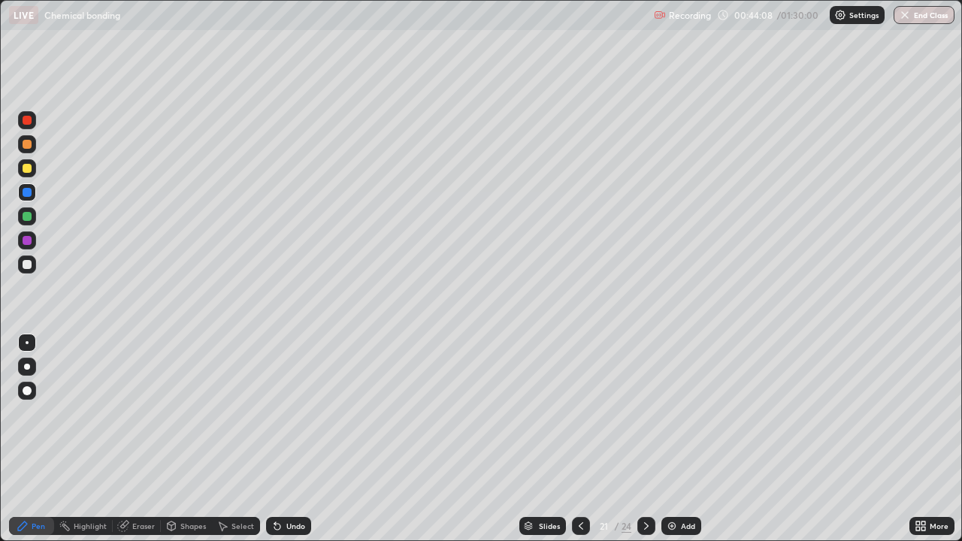
click at [31, 121] on div at bounding box center [27, 120] width 9 height 9
click at [23, 170] on div at bounding box center [27, 168] width 9 height 9
click at [31, 143] on div at bounding box center [27, 144] width 9 height 9
click at [25, 218] on div at bounding box center [27, 216] width 9 height 9
click at [580, 439] on icon at bounding box center [581, 526] width 12 height 12
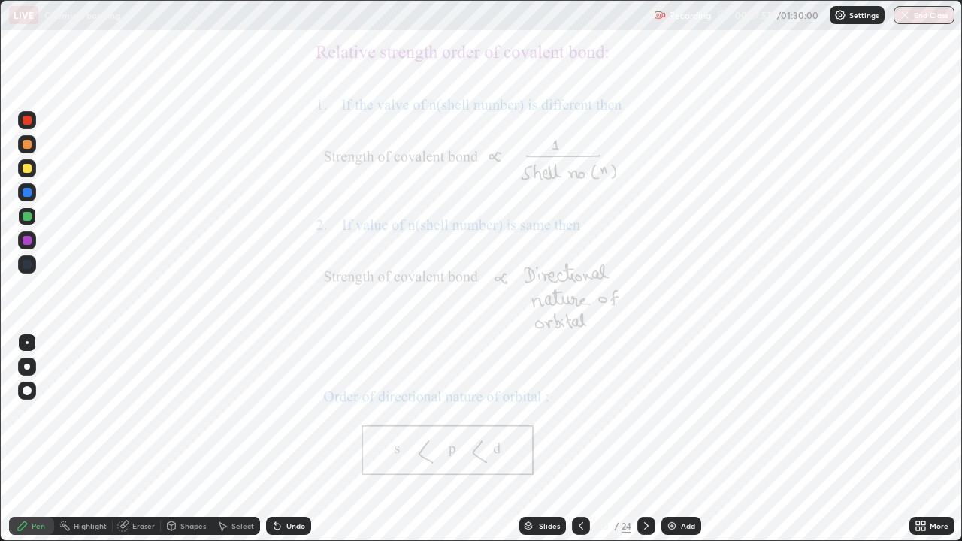
click at [653, 439] on div at bounding box center [646, 526] width 18 height 18
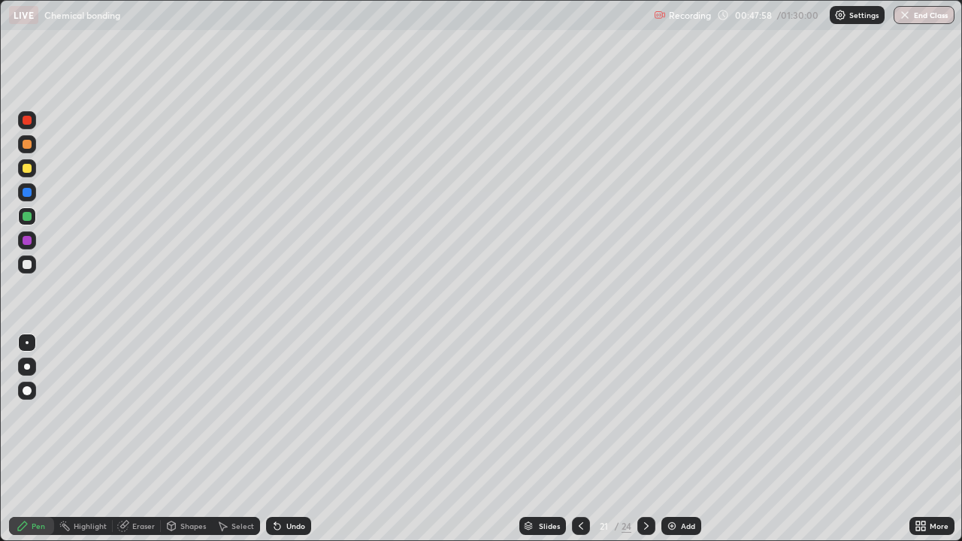
click at [647, 439] on icon at bounding box center [646, 526] width 12 height 12
click at [646, 439] on icon at bounding box center [646, 526] width 12 height 12
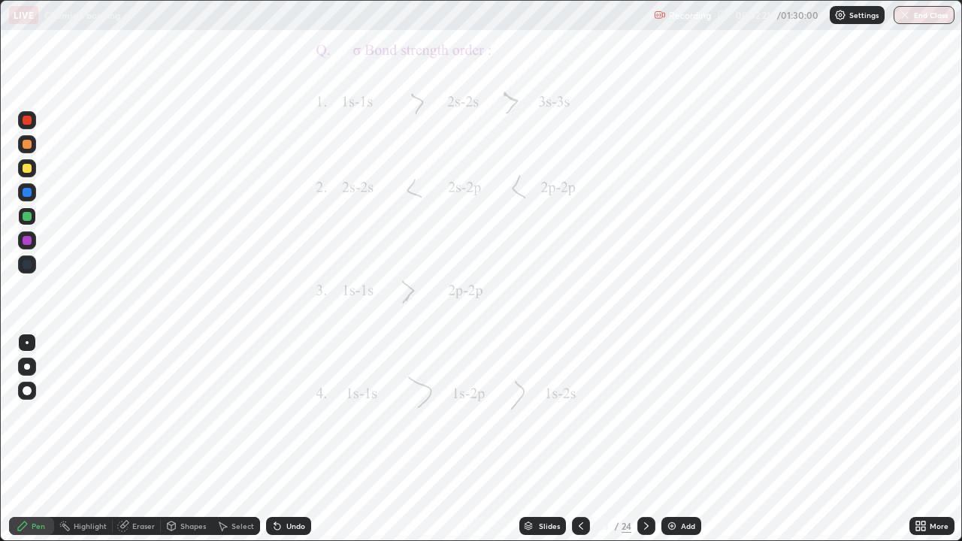
click at [645, 439] on icon at bounding box center [646, 526] width 12 height 12
click at [664, 439] on div "Add" at bounding box center [681, 526] width 40 height 18
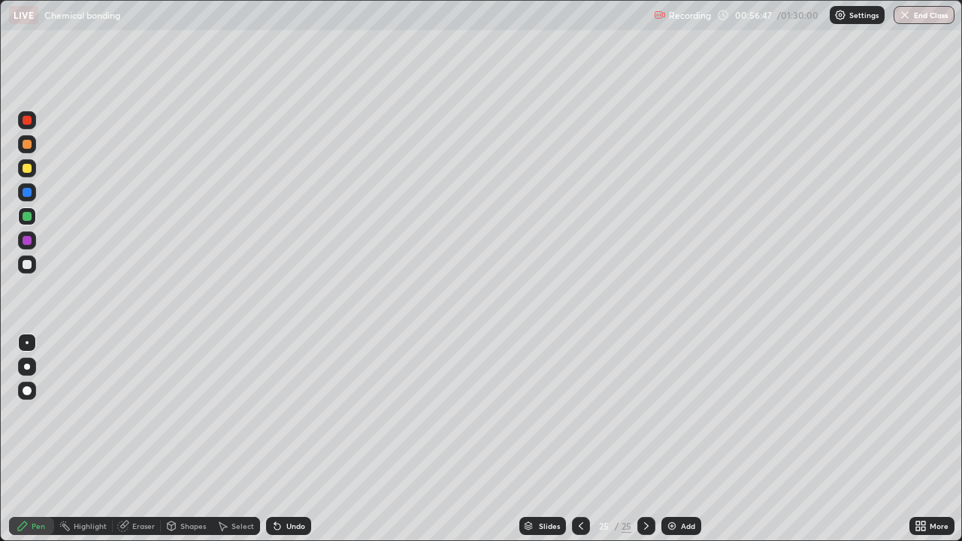
click at [274, 439] on icon at bounding box center [275, 523] width 2 height 2
click at [279, 439] on div "Undo" at bounding box center [288, 526] width 45 height 18
click at [274, 439] on icon at bounding box center [275, 523] width 2 height 2
click at [289, 439] on div "Undo" at bounding box center [295, 526] width 19 height 8
click at [29, 171] on div at bounding box center [27, 168] width 9 height 9
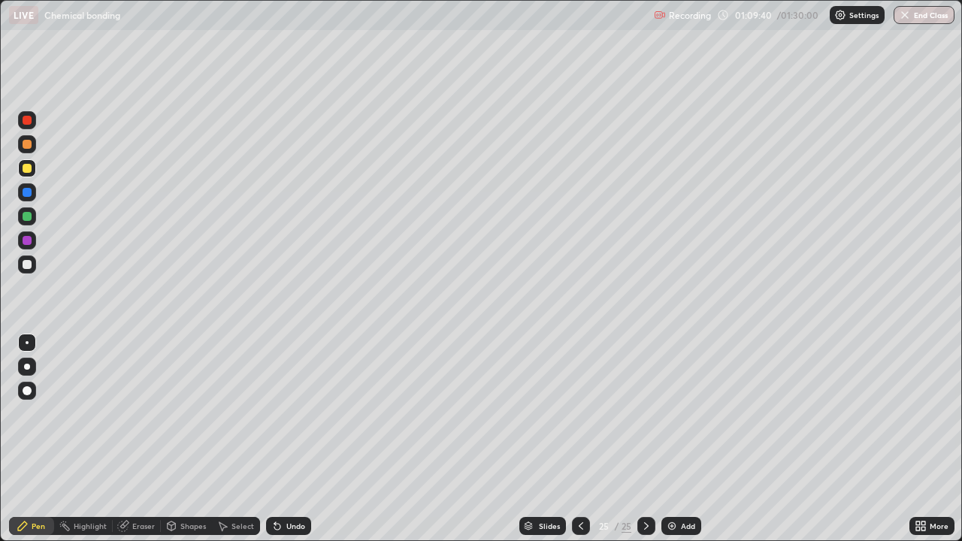
click at [23, 192] on div at bounding box center [27, 192] width 9 height 9
click at [24, 218] on div at bounding box center [27, 216] width 9 height 9
click at [664, 439] on div "Add" at bounding box center [681, 526] width 40 height 18
click at [275, 439] on icon at bounding box center [277, 527] width 6 height 6
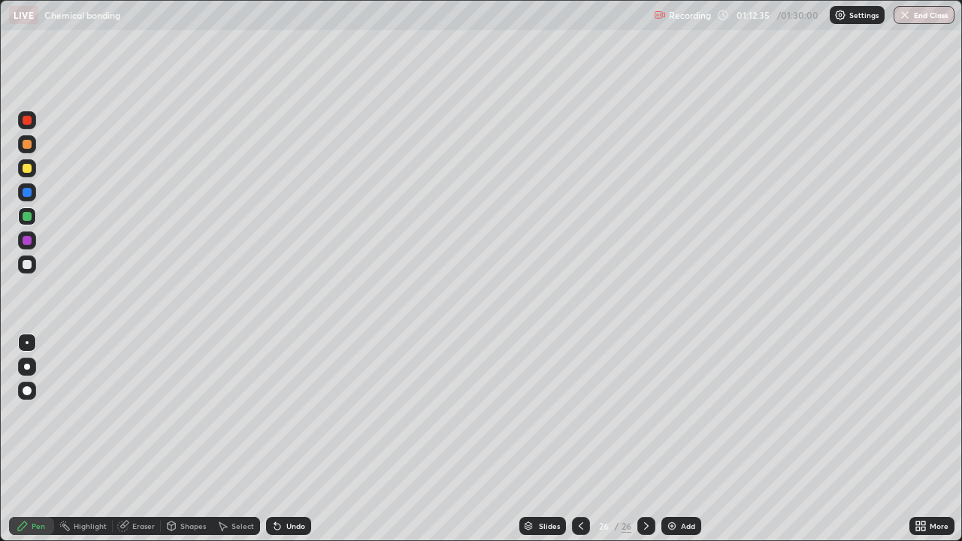
click at [23, 266] on div at bounding box center [27, 264] width 9 height 9
click at [663, 439] on div "Slides 26 / 26 Add" at bounding box center [610, 526] width 598 height 30
click at [669, 439] on img at bounding box center [672, 526] width 12 height 12
click at [286, 439] on div "Undo" at bounding box center [295, 526] width 19 height 8
click at [283, 439] on div "Undo" at bounding box center [288, 526] width 45 height 18
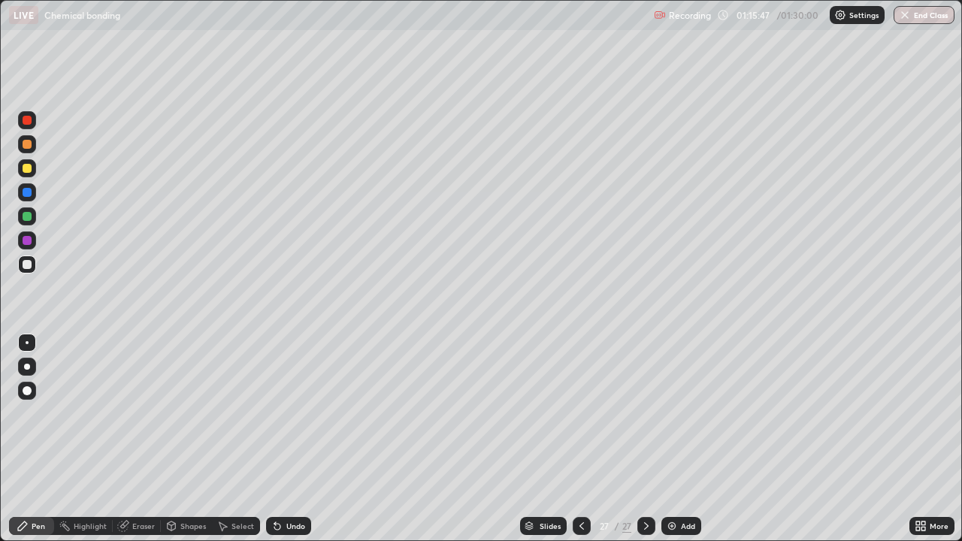
click at [29, 219] on div at bounding box center [27, 216] width 9 height 9
click at [27, 169] on div at bounding box center [27, 168] width 9 height 9
click at [26, 192] on div at bounding box center [27, 192] width 9 height 9
click at [134, 439] on div "Eraser" at bounding box center [143, 526] width 23 height 8
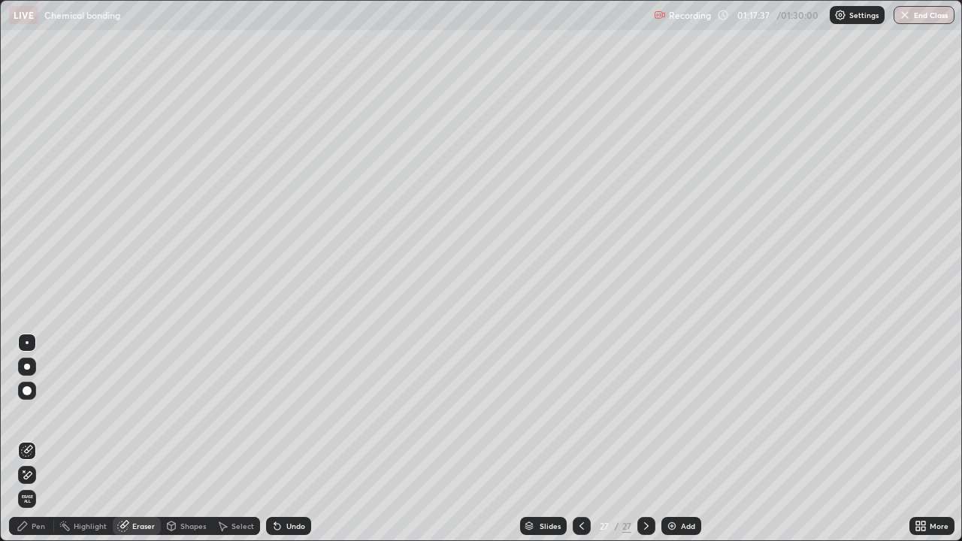
click at [40, 439] on div "Pen" at bounding box center [31, 526] width 45 height 18
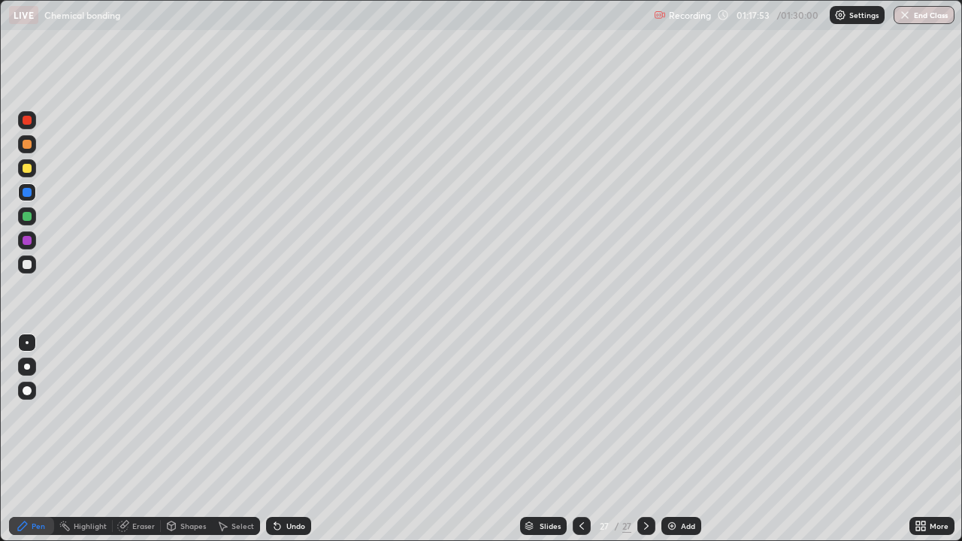
click at [26, 169] on div at bounding box center [27, 168] width 9 height 9
click at [577, 439] on div at bounding box center [581, 526] width 18 height 18
click at [579, 439] on icon at bounding box center [581, 526] width 12 height 12
click at [667, 439] on img at bounding box center [672, 526] width 12 height 12
click at [23, 262] on div at bounding box center [27, 264] width 9 height 9
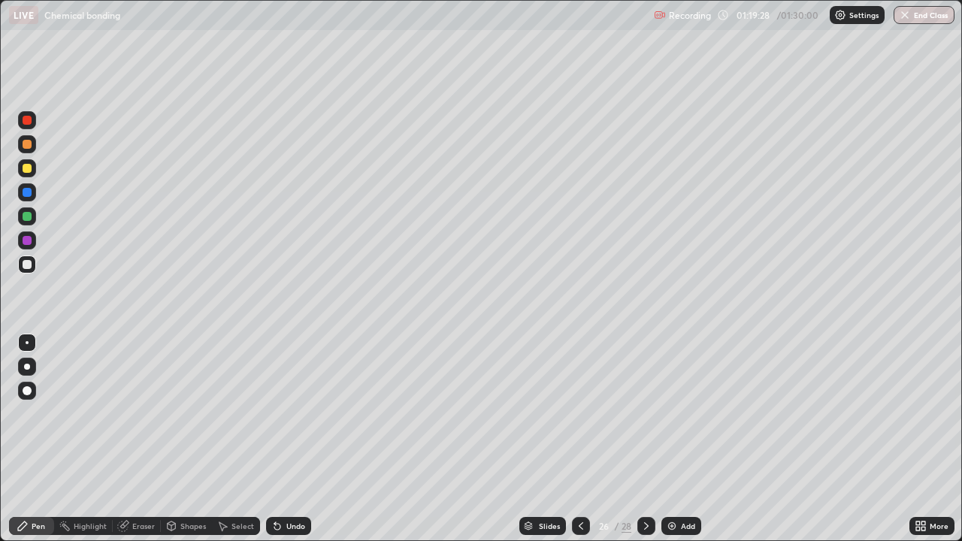
click at [28, 240] on div at bounding box center [27, 240] width 9 height 9
click at [222, 439] on icon at bounding box center [223, 526] width 8 height 9
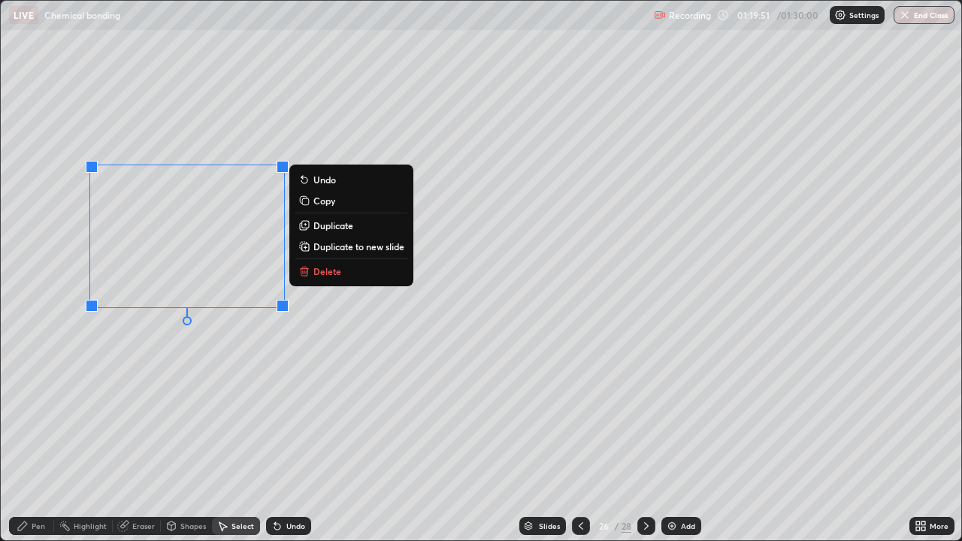
click at [310, 225] on icon at bounding box center [304, 225] width 12 height 12
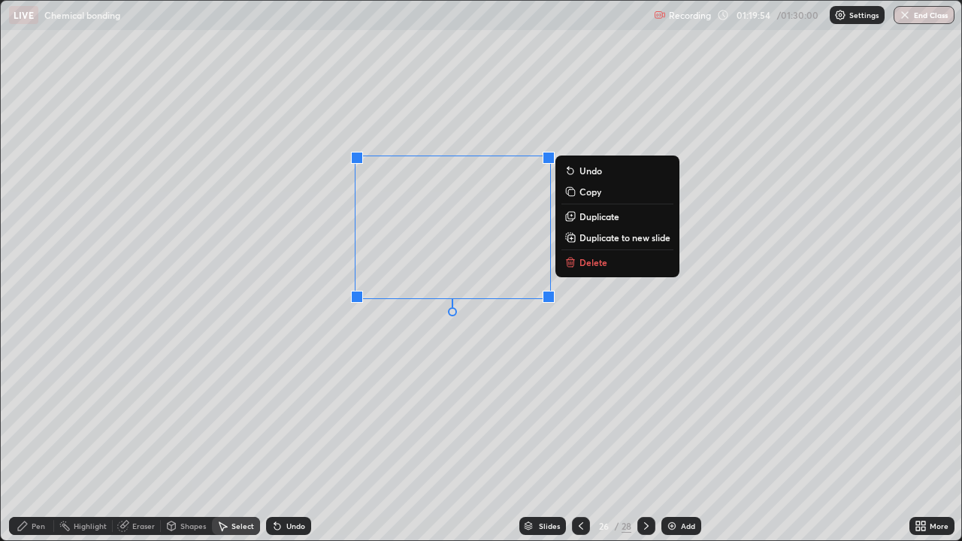
click at [579, 218] on p "Duplicate" at bounding box center [599, 216] width 40 height 12
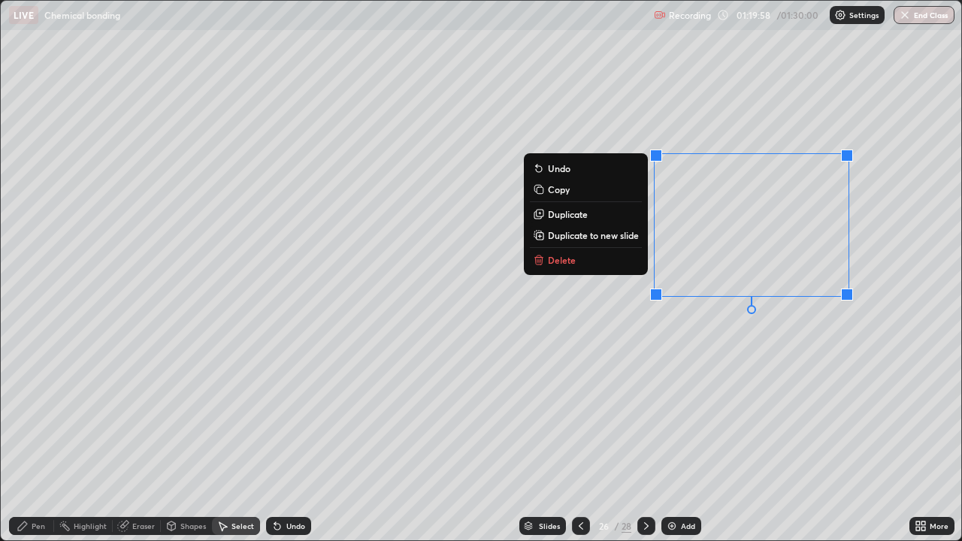
click at [125, 439] on icon at bounding box center [123, 526] width 12 height 12
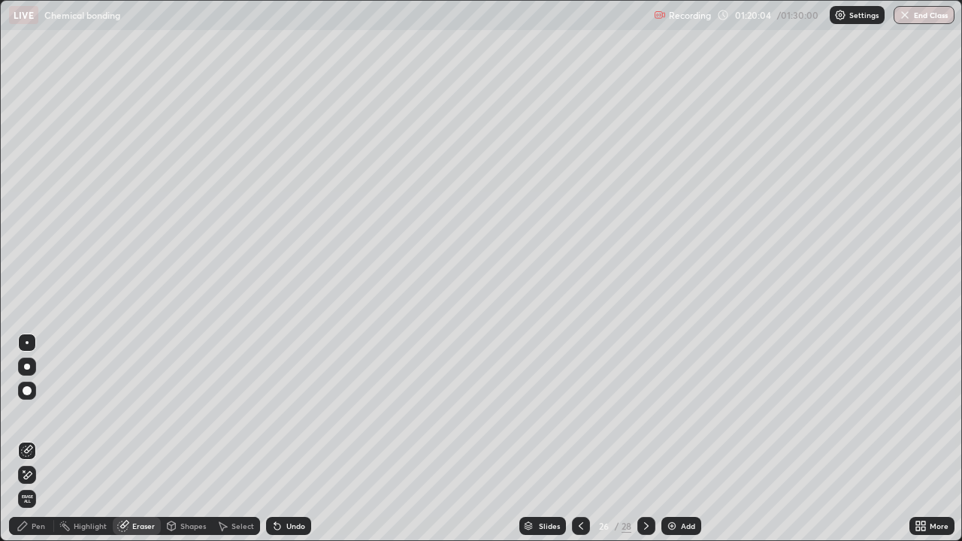
click at [29, 439] on div "Pen" at bounding box center [31, 526] width 45 height 18
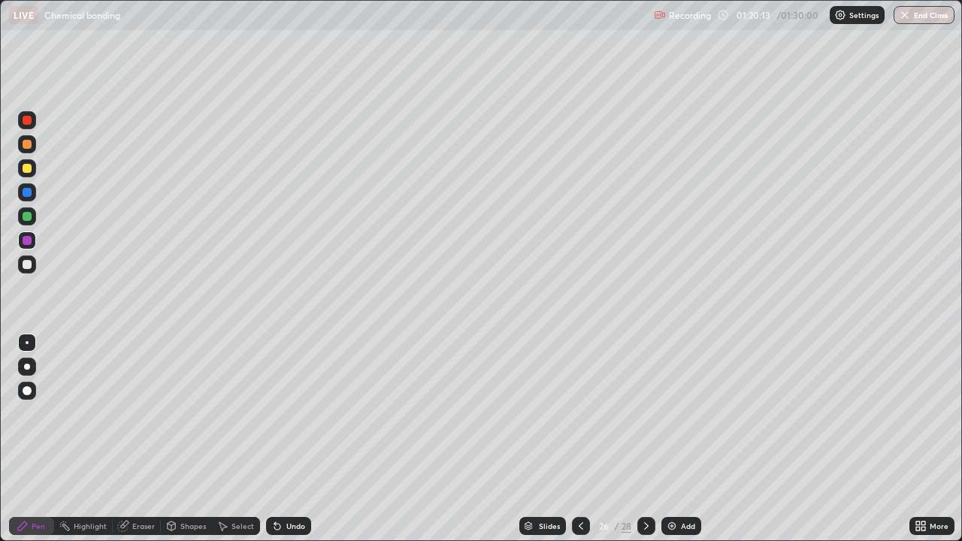
click at [122, 439] on icon at bounding box center [123, 526] width 12 height 12
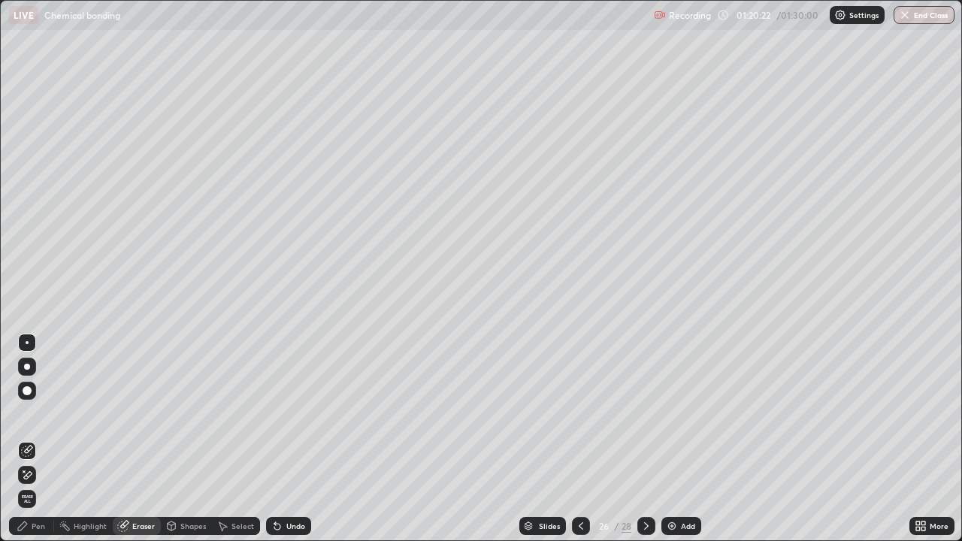
click at [26, 439] on icon at bounding box center [22, 525] width 9 height 9
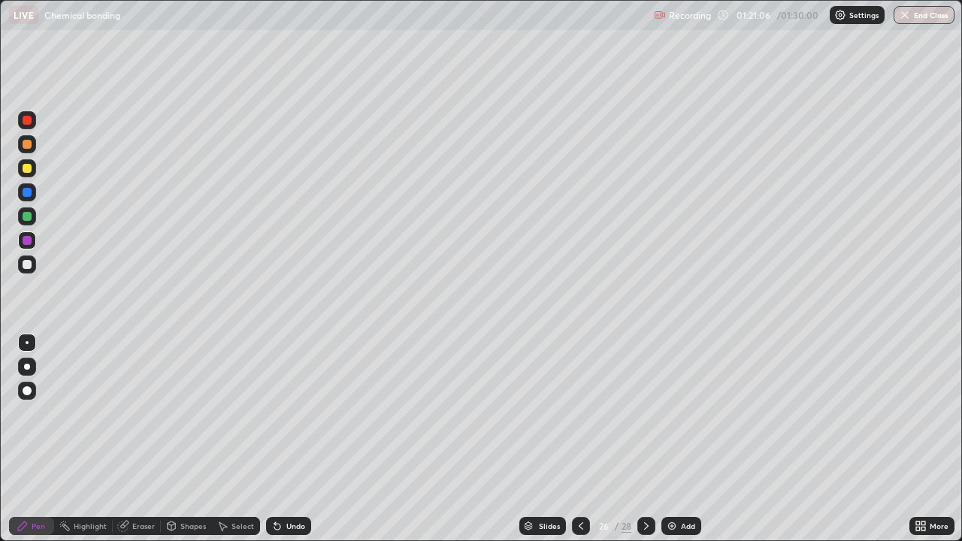
click at [277, 439] on icon at bounding box center [277, 526] width 12 height 12
click at [274, 439] on icon at bounding box center [275, 523] width 2 height 2
click at [29, 174] on div at bounding box center [27, 168] width 18 height 18
click at [25, 218] on div at bounding box center [27, 216] width 9 height 9
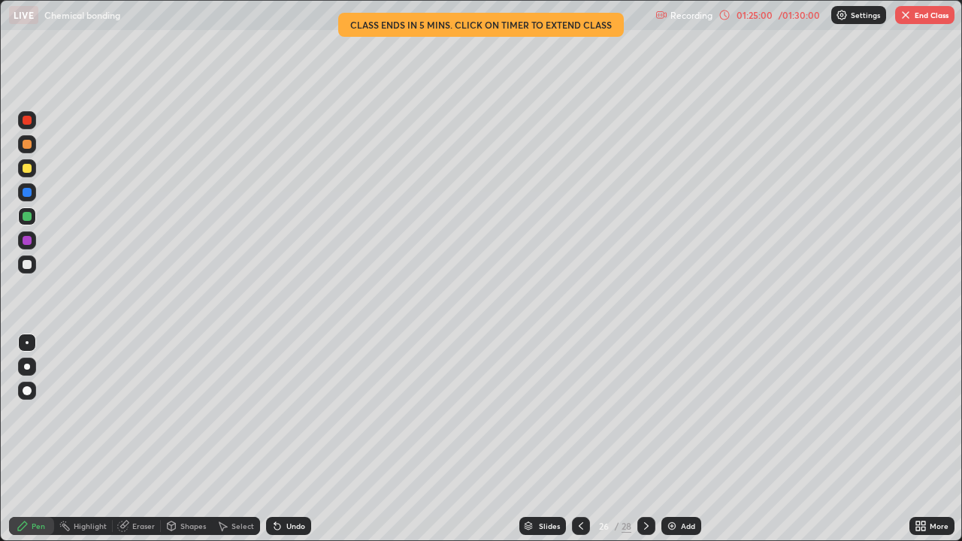
click at [26, 266] on div at bounding box center [27, 264] width 9 height 9
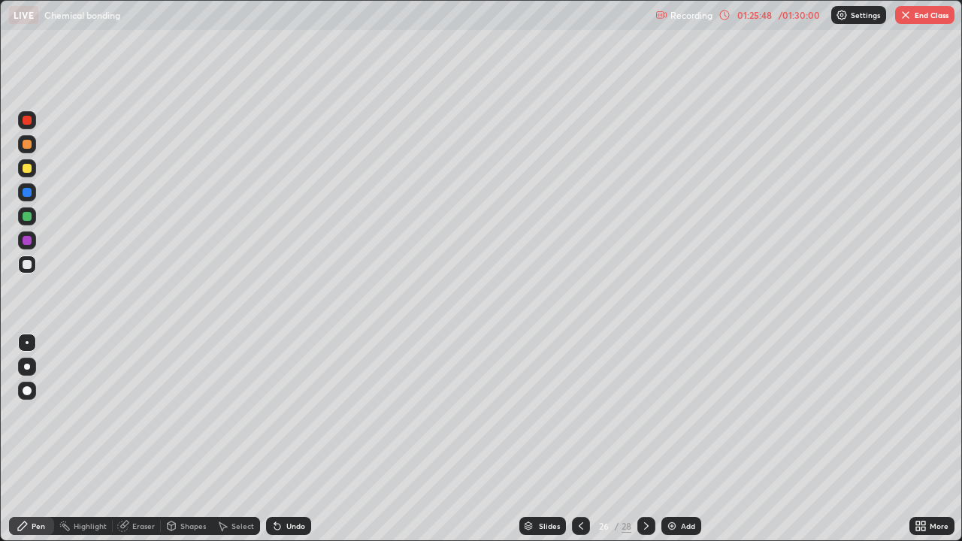
click at [30, 123] on div at bounding box center [27, 120] width 9 height 9
click at [272, 439] on icon at bounding box center [277, 526] width 12 height 12
click at [177, 439] on div "Shapes" at bounding box center [186, 526] width 51 height 18
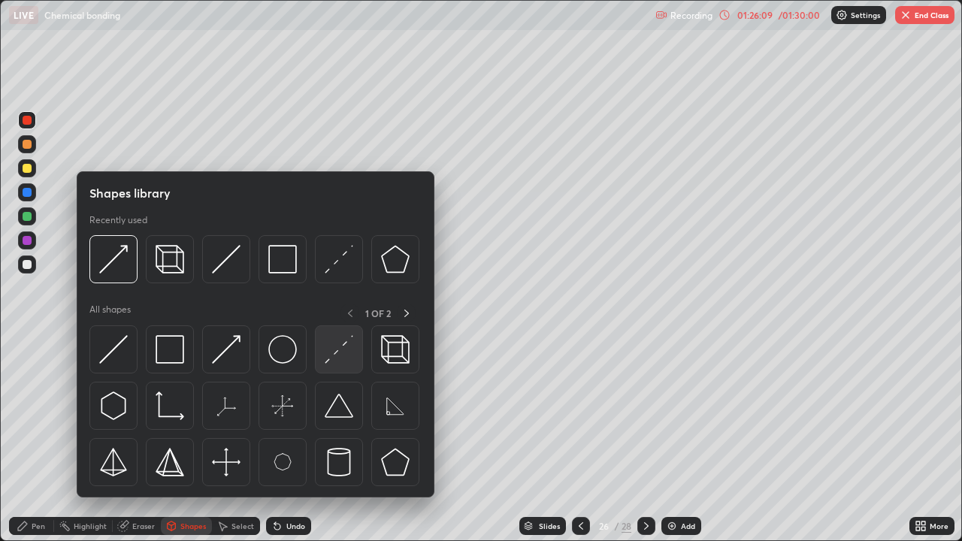
click at [335, 362] on img at bounding box center [339, 349] width 29 height 29
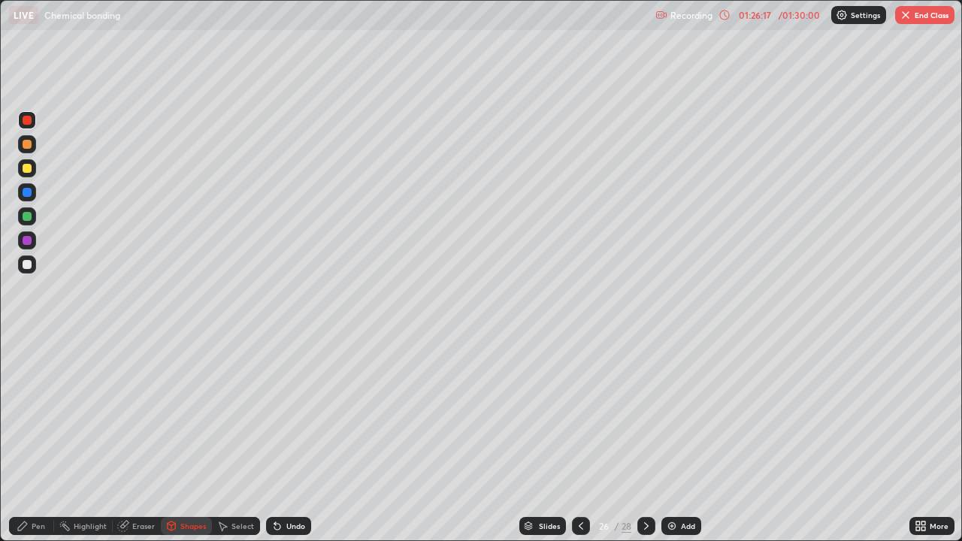
click at [276, 439] on icon at bounding box center [277, 527] width 6 height 6
click at [36, 439] on div "Pen" at bounding box center [39, 526] width 14 height 8
click at [26, 241] on div at bounding box center [27, 240] width 9 height 9
click at [921, 18] on button "End Class" at bounding box center [924, 15] width 59 height 18
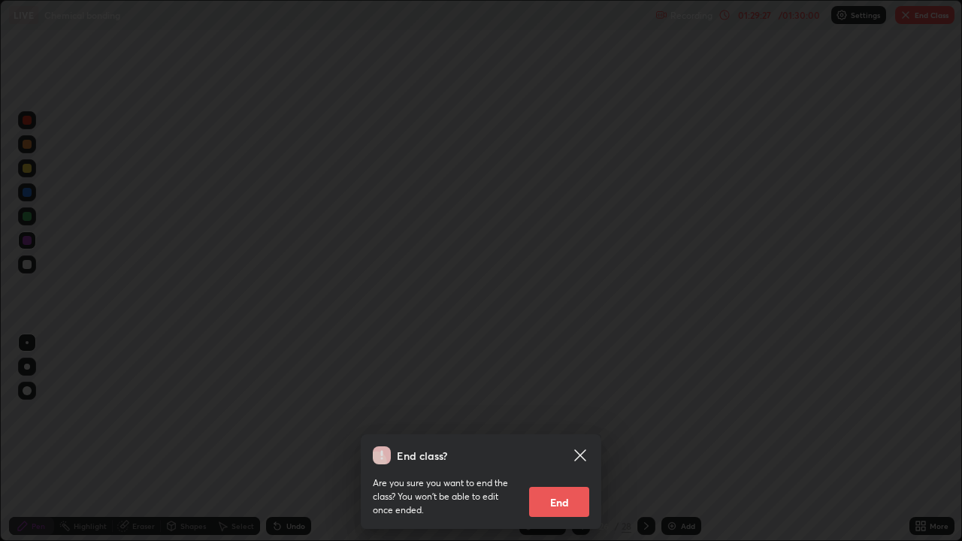
click at [554, 439] on button "End" at bounding box center [559, 502] width 60 height 30
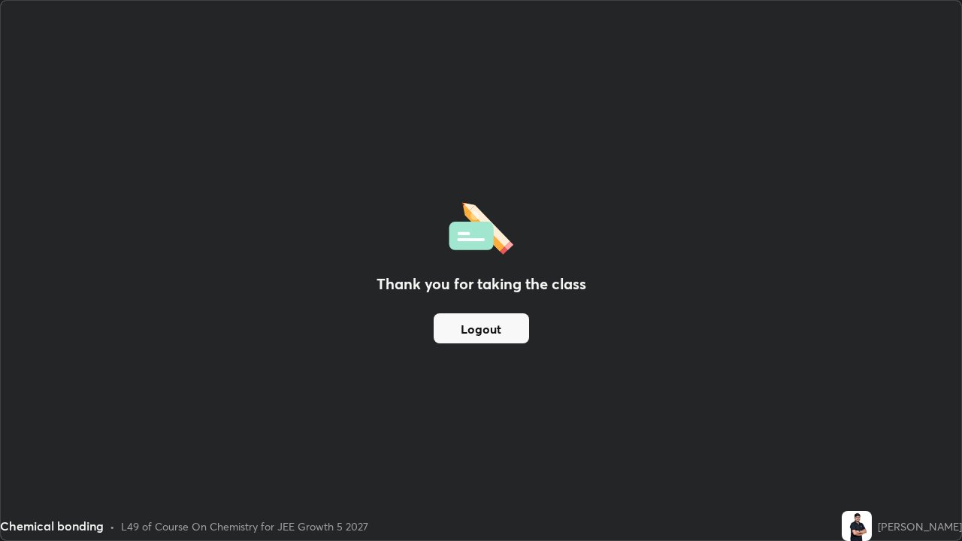
click at [468, 337] on button "Logout" at bounding box center [481, 328] width 95 height 30
